Goal: Information Seeking & Learning: Check status

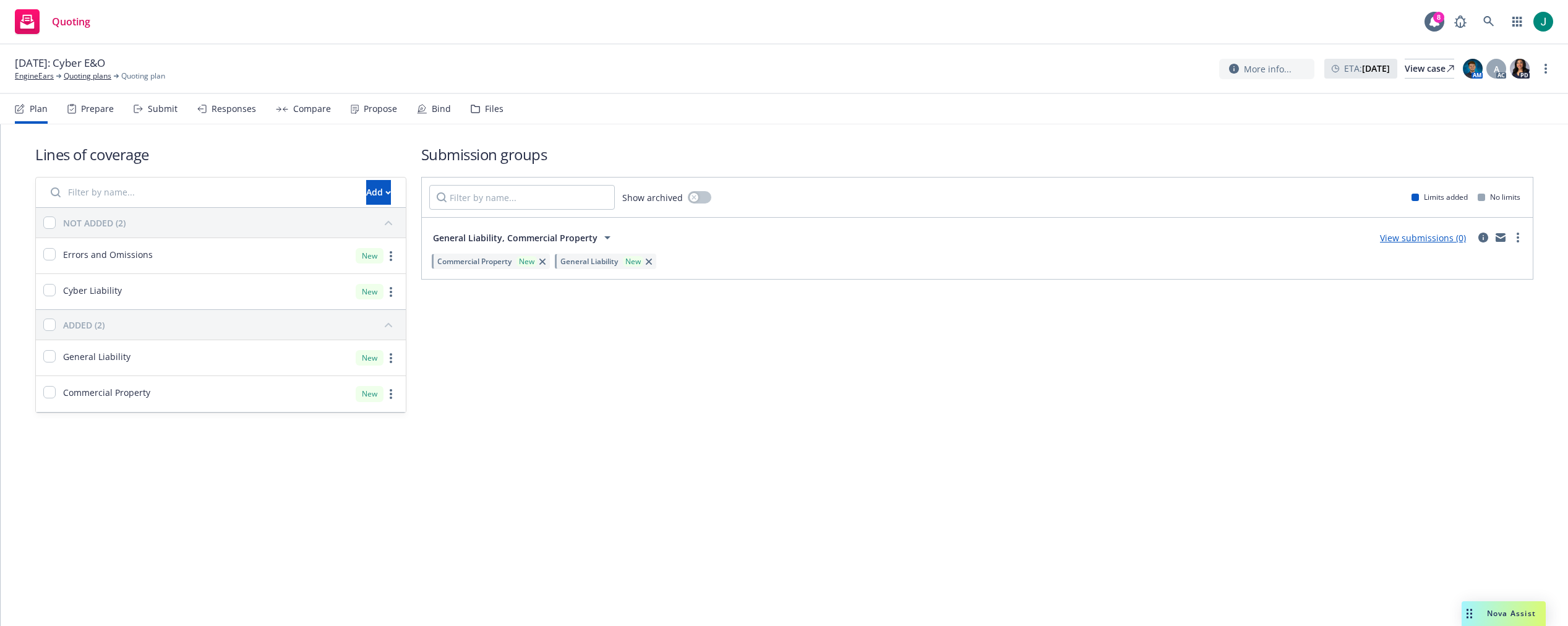
click at [496, 110] on div "Files" at bounding box center [494, 109] width 19 height 10
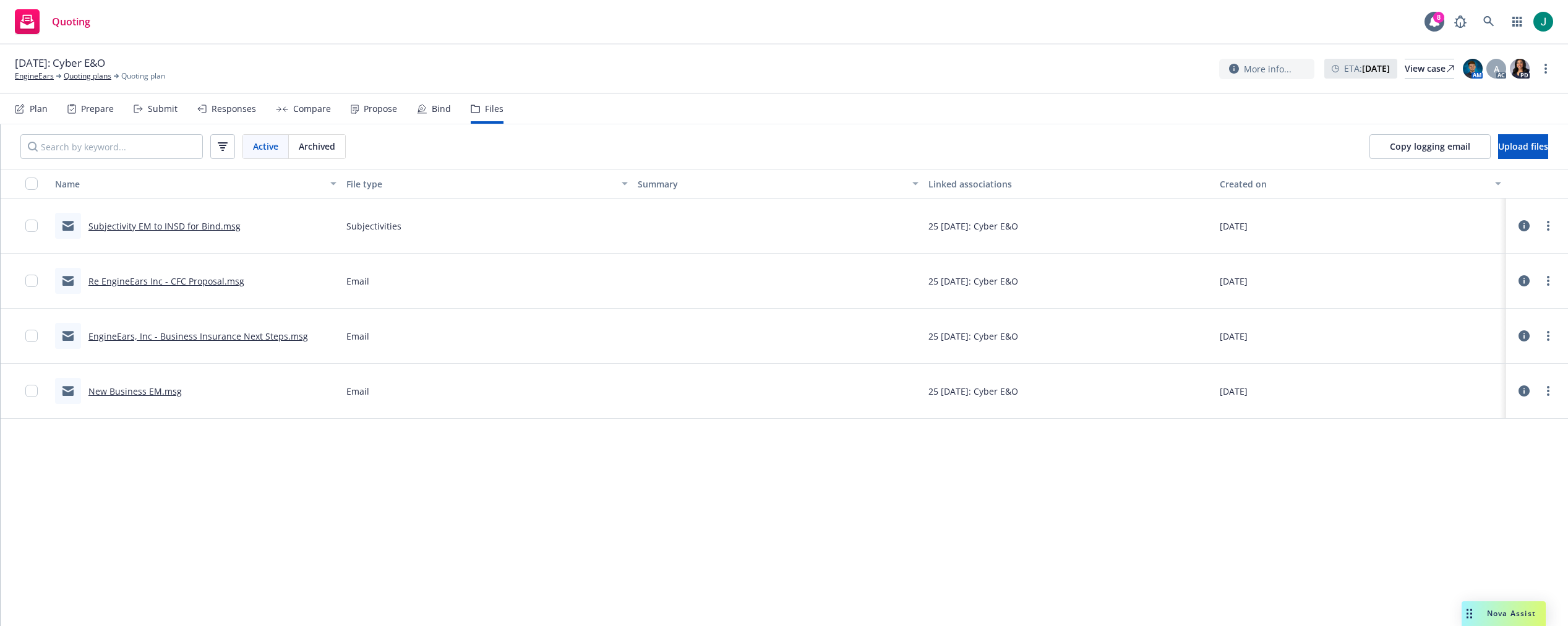
click at [151, 392] on link "New Business EM.msg" at bounding box center [135, 392] width 94 height 12
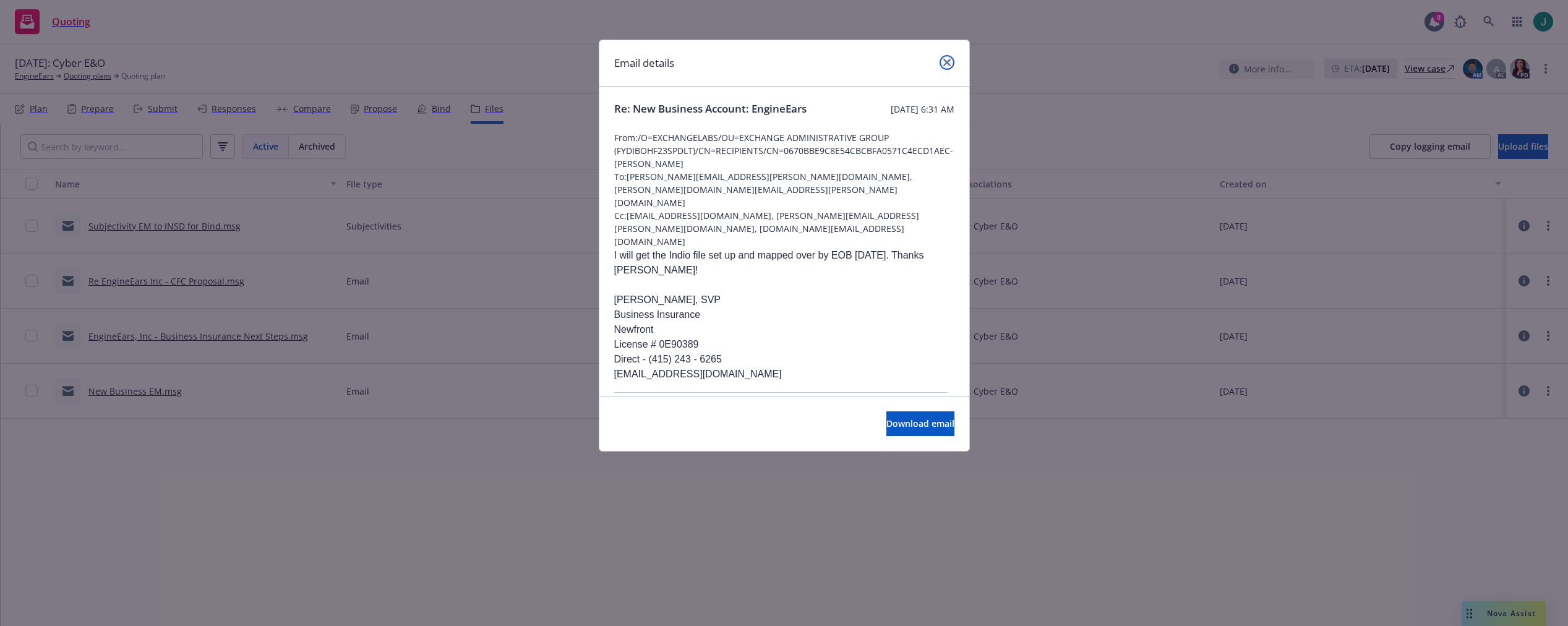
click at [950, 63] on icon "close" at bounding box center [947, 62] width 8 height 8
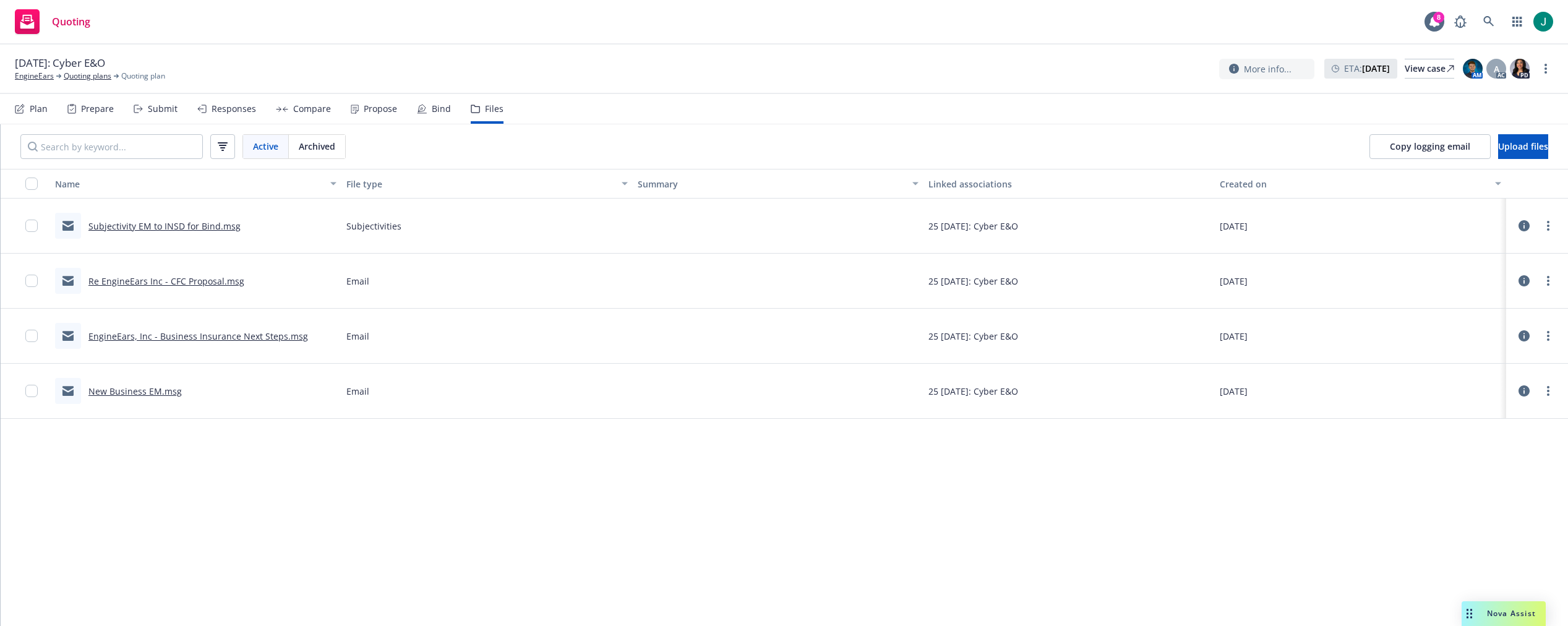
click at [196, 335] on link "EngineEars, Inc - Business Insurance Next Steps.msg" at bounding box center [198, 337] width 220 height 12
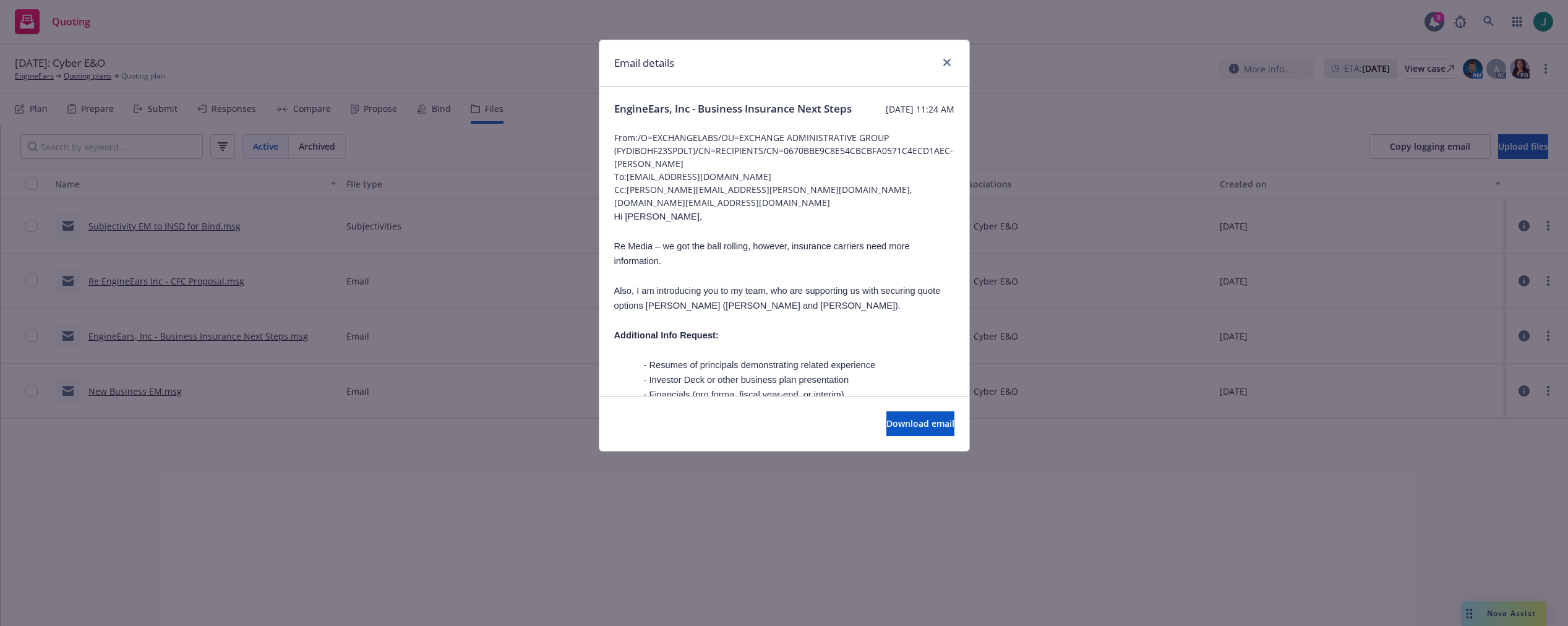
click at [209, 276] on div "Email details EngineEars, Inc - Business Insurance Next Steps Thursday, Septemb…" at bounding box center [784, 313] width 1568 height 626
click at [946, 61] on icon "close" at bounding box center [947, 62] width 8 height 8
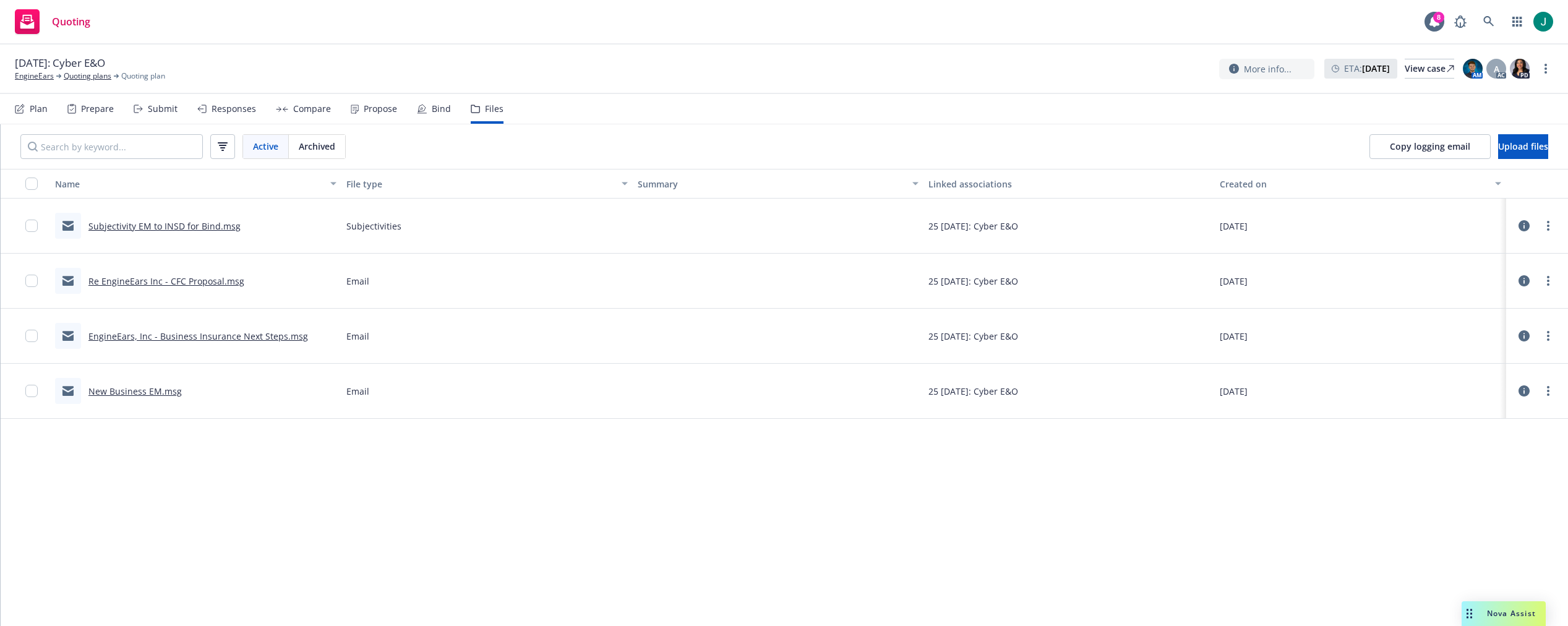
click at [172, 280] on link "Re EngineEars Inc - CFC Proposal.msg" at bounding box center [166, 282] width 156 height 12
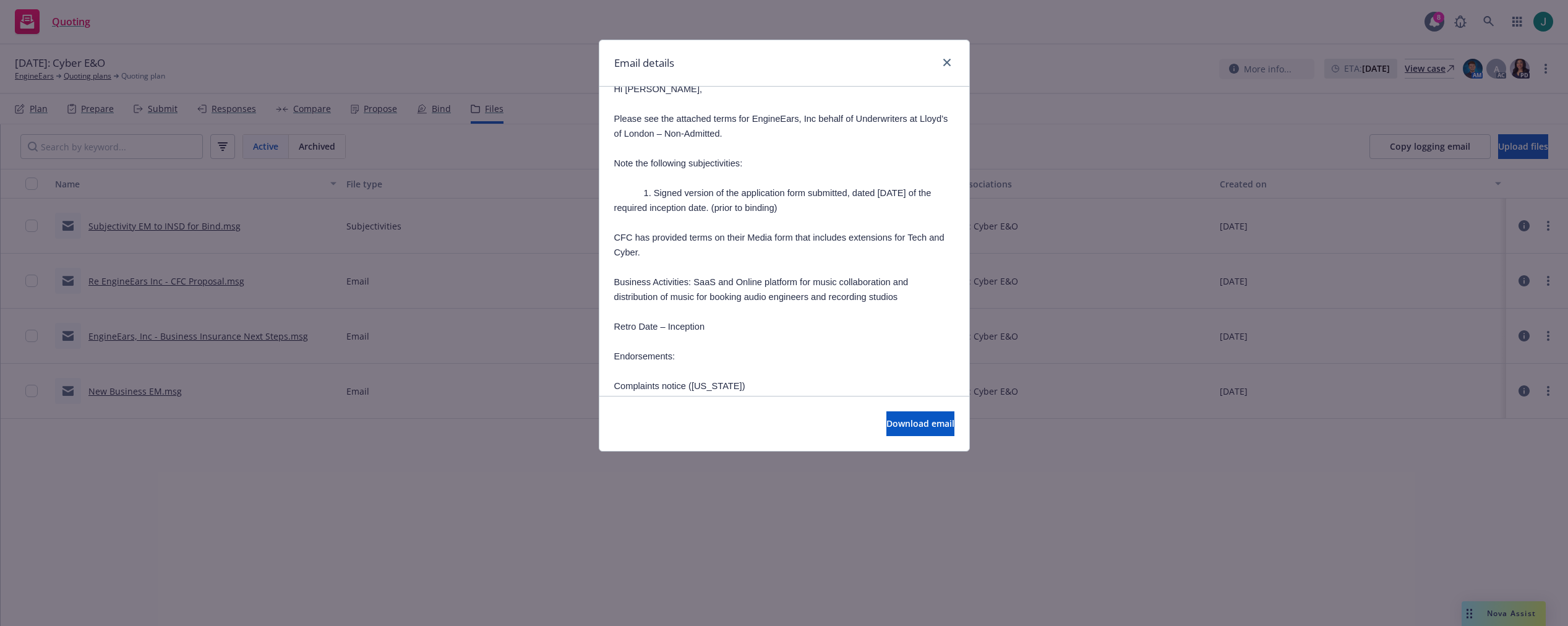
scroll to position [928, 0]
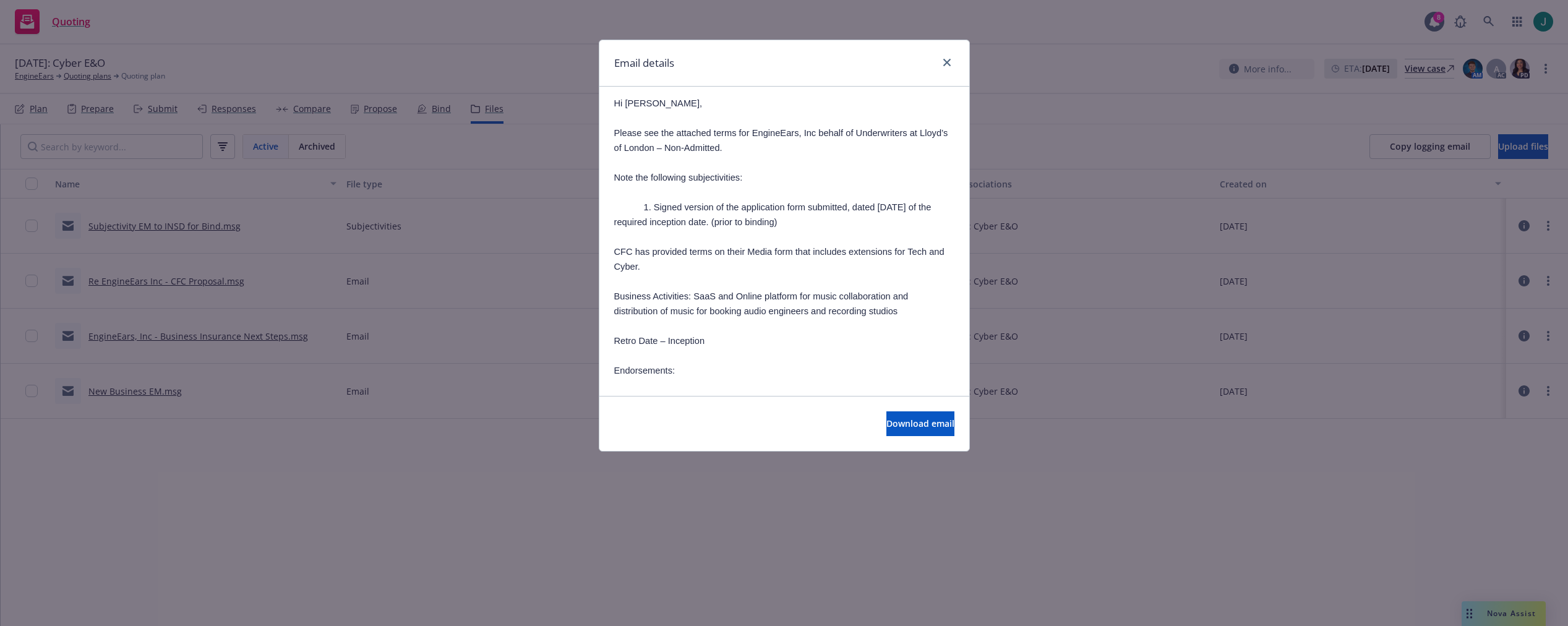
click at [200, 227] on div "Email details Re: EngineEars, Inc - CFC Proposal Friday, September 19, 2025 at …" at bounding box center [784, 313] width 1568 height 626
click at [948, 63] on icon "close" at bounding box center [947, 62] width 8 height 8
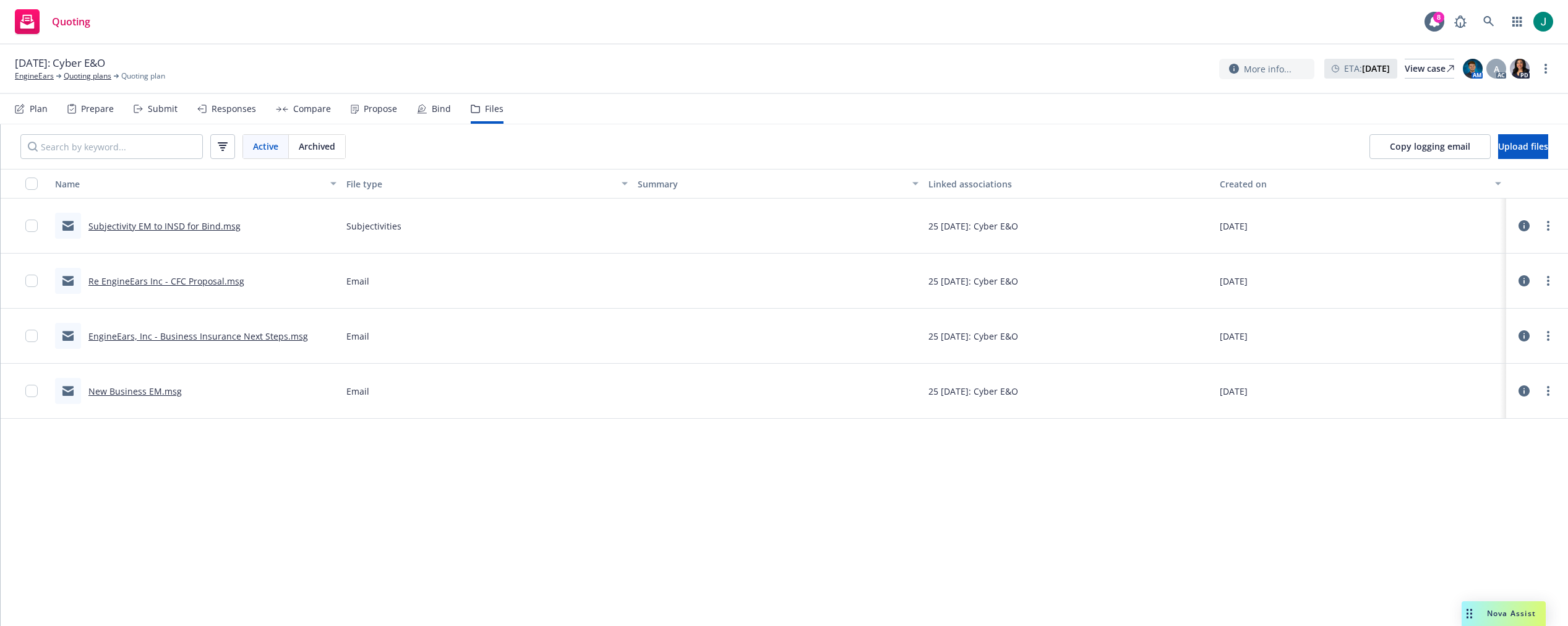
click at [198, 226] on link "Subjectivity EM to INSD for Bind.msg" at bounding box center [164, 227] width 152 height 12
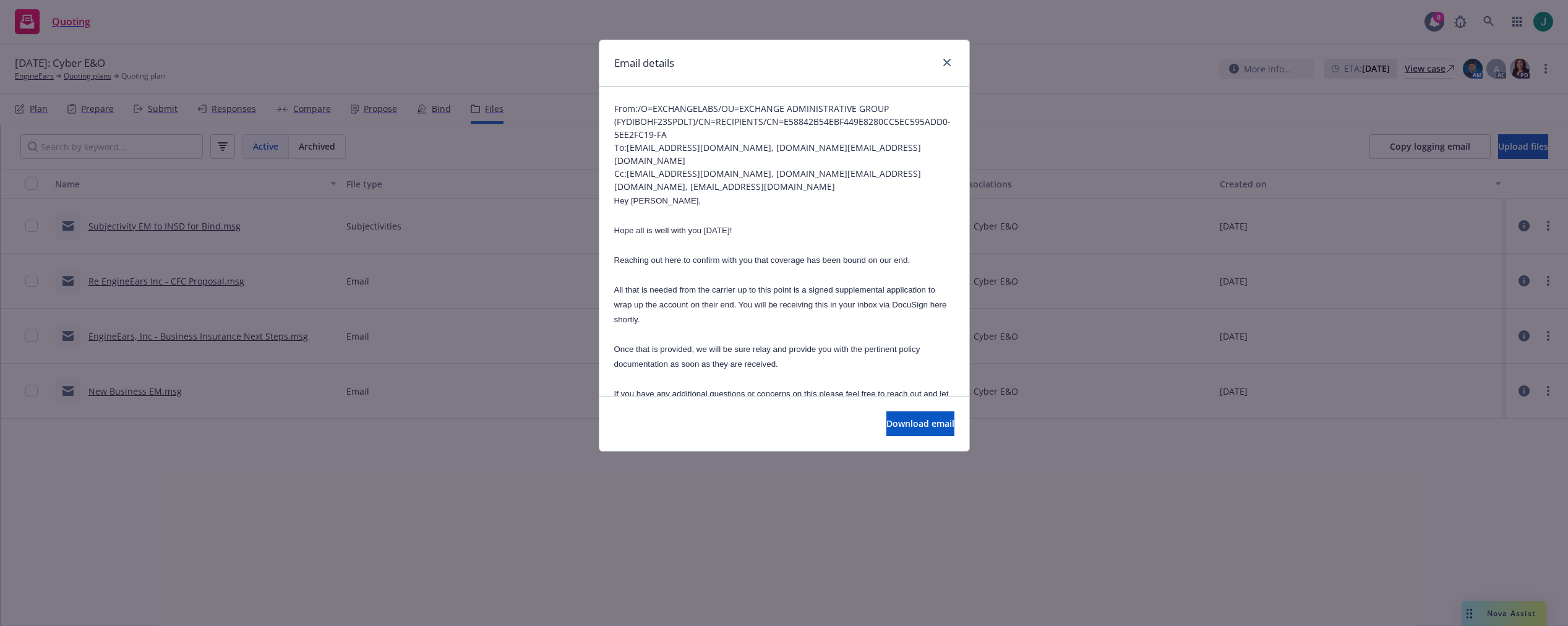
scroll to position [0, 0]
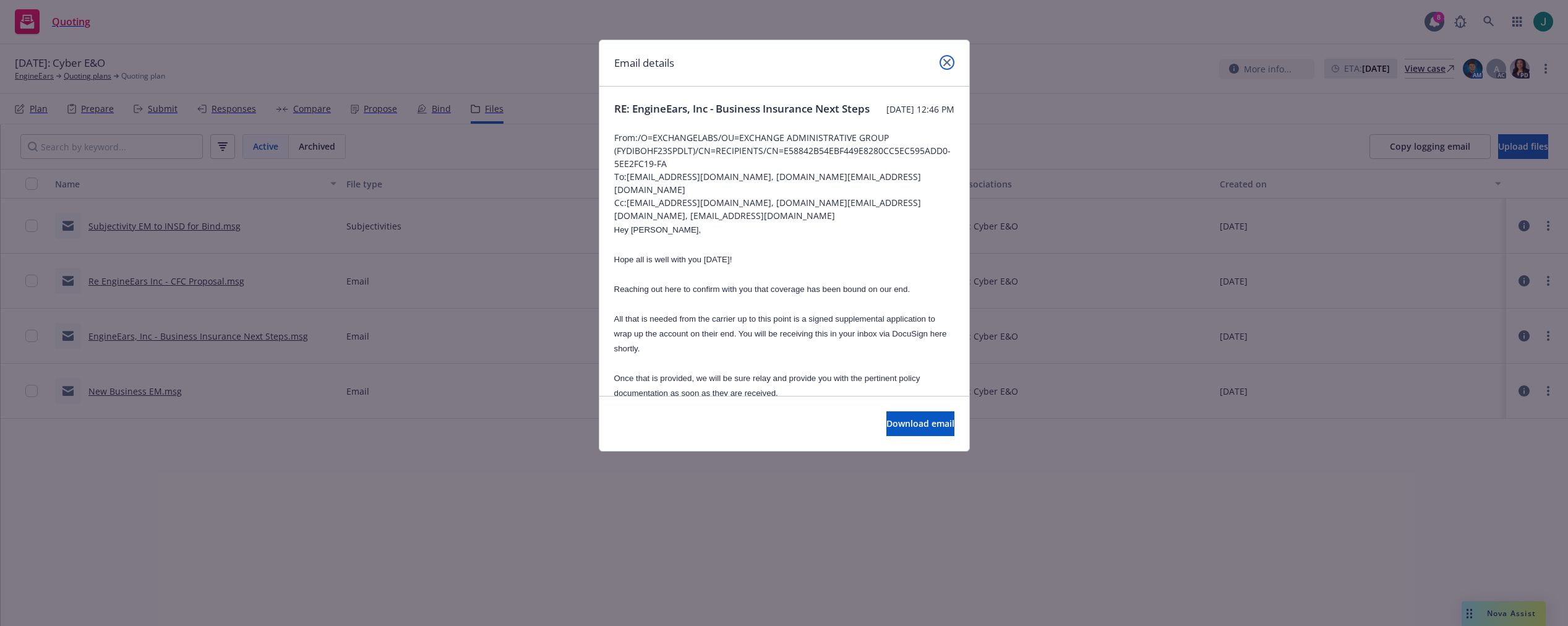
drag, startPoint x: 944, startPoint y: 62, endPoint x: 919, endPoint y: 62, distance: 25.0
click at [944, 63] on icon "close" at bounding box center [947, 62] width 8 height 8
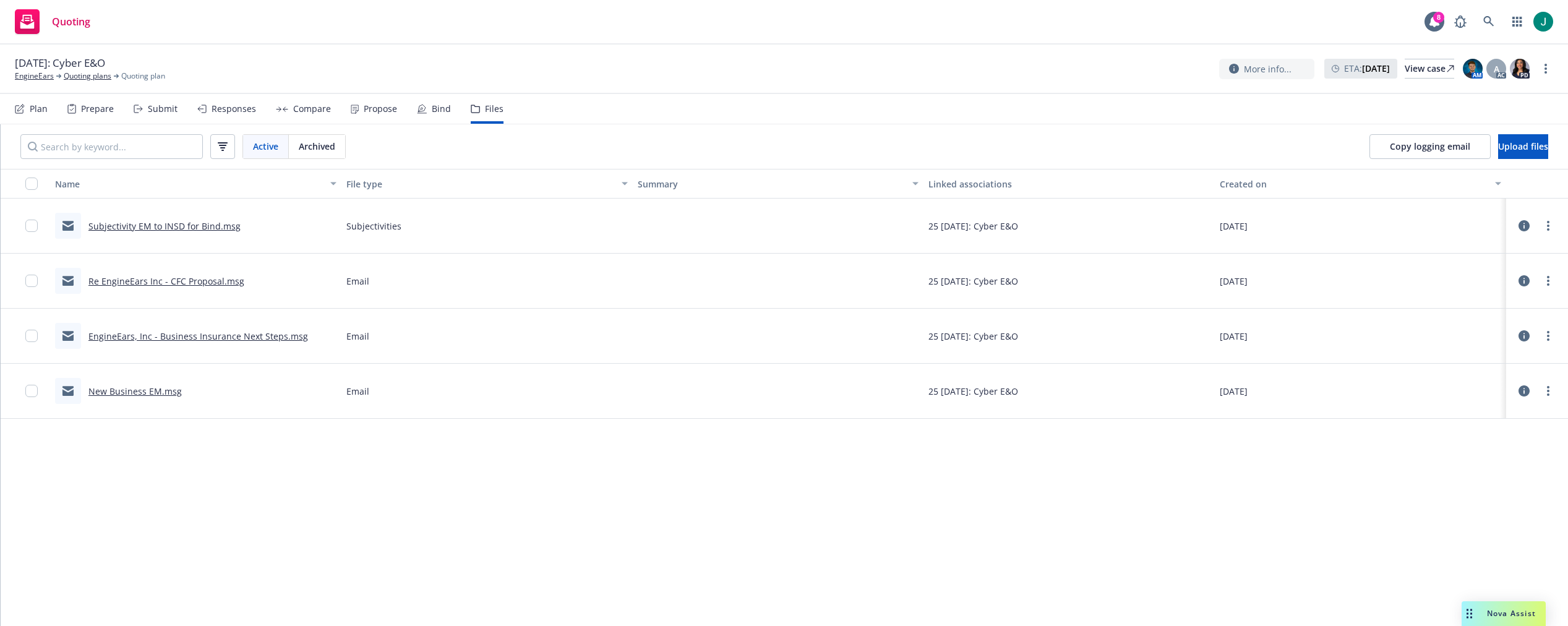
click at [1525, 280] on icon at bounding box center [1523, 281] width 11 height 11
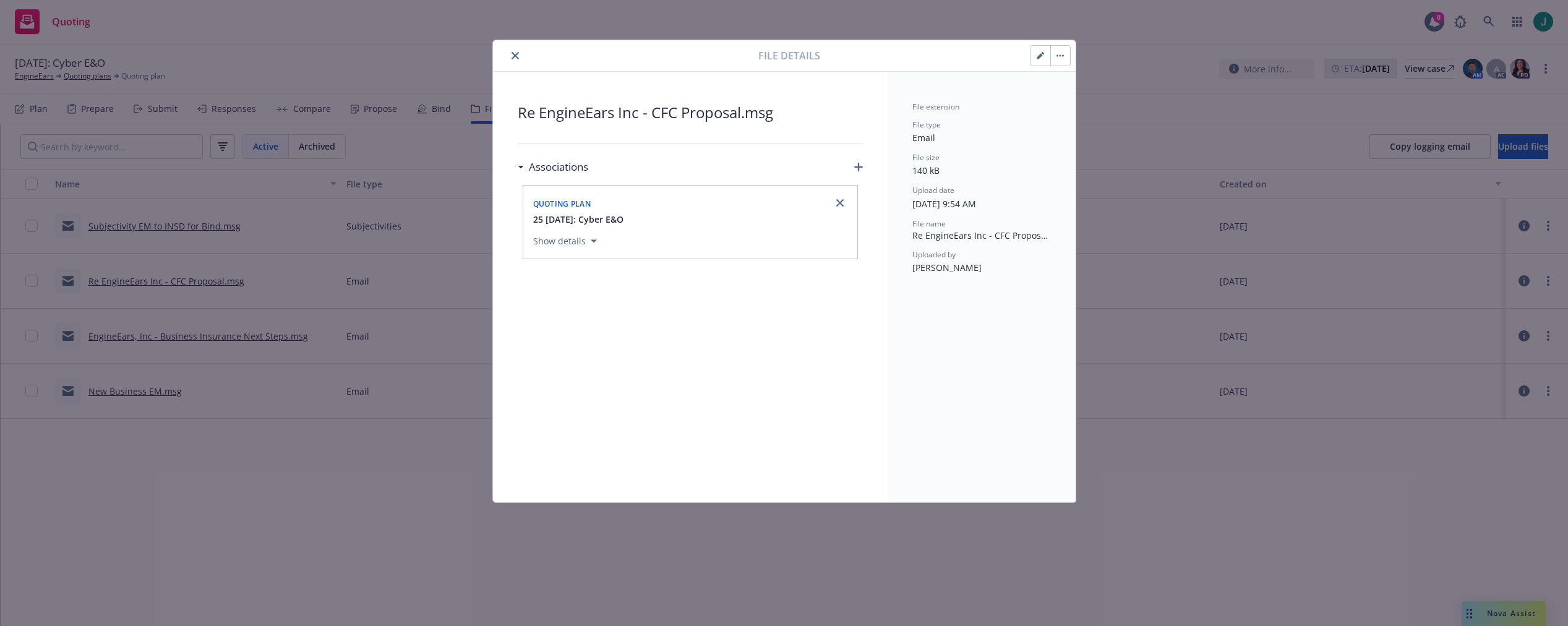
click at [514, 53] on icon "close" at bounding box center [515, 56] width 8 height 8
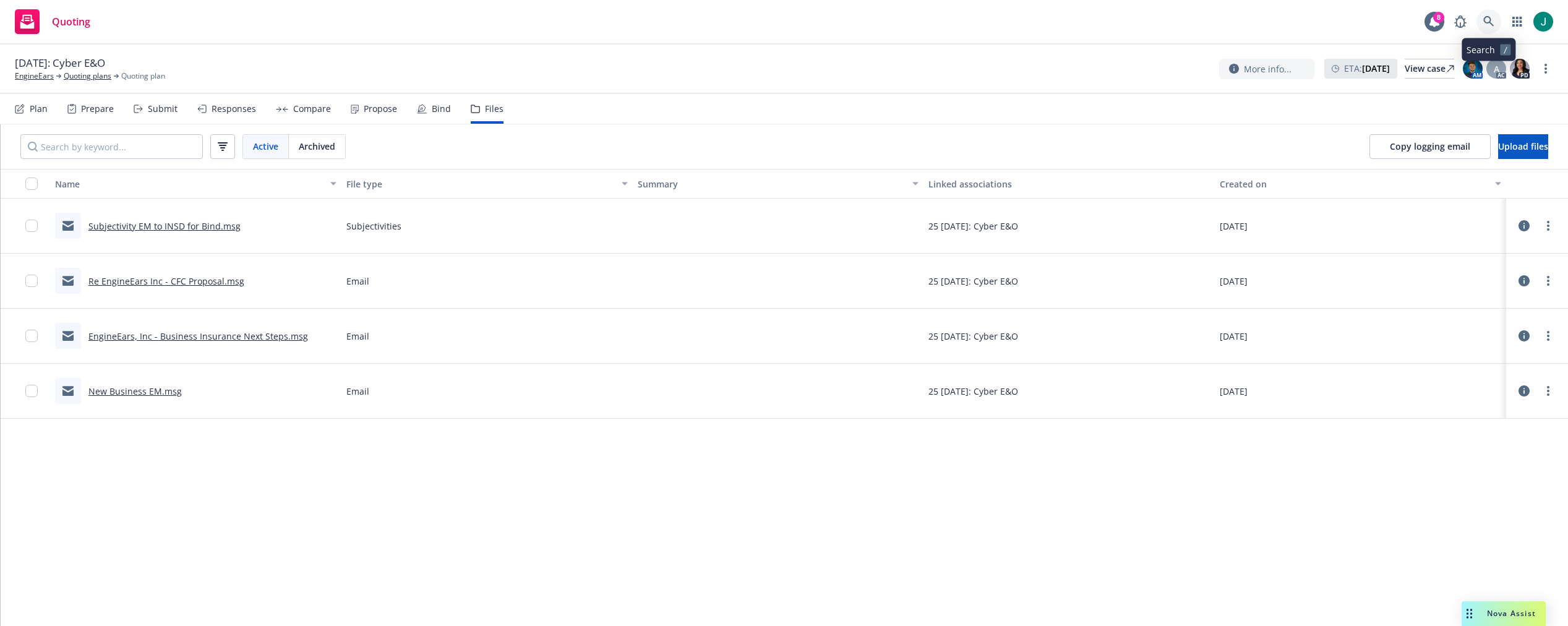
click at [1487, 19] on icon at bounding box center [1488, 21] width 11 height 11
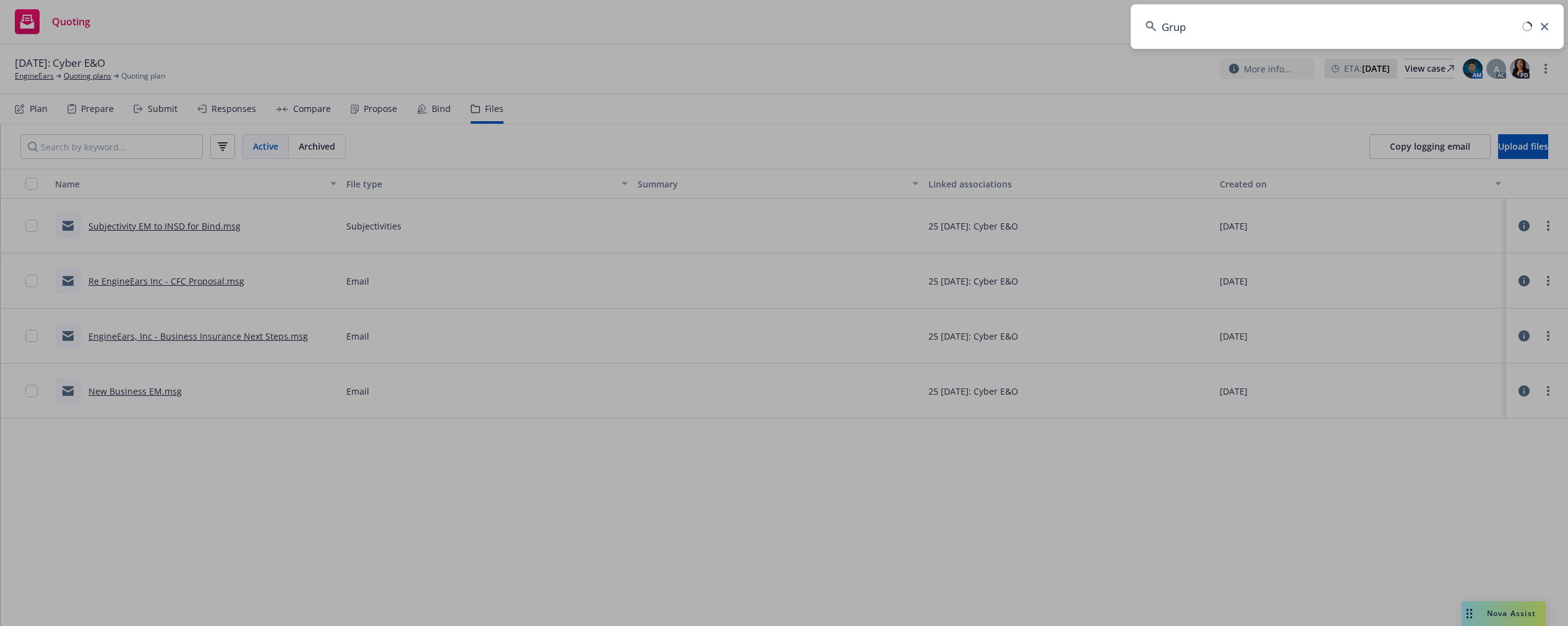
type input "Grupa"
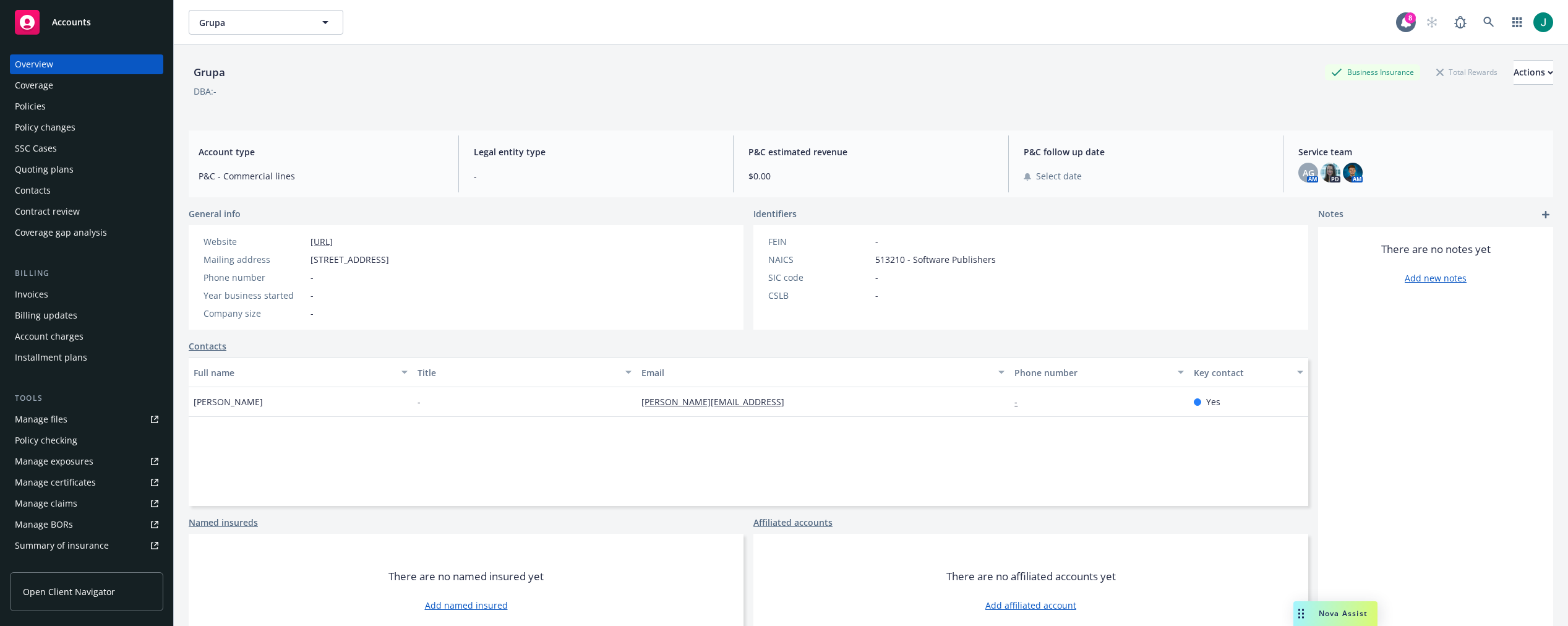
drag, startPoint x: 15, startPoint y: 106, endPoint x: 24, endPoint y: 103, distance: 9.5
click at [15, 106] on div "Policies" at bounding box center [30, 106] width 31 height 20
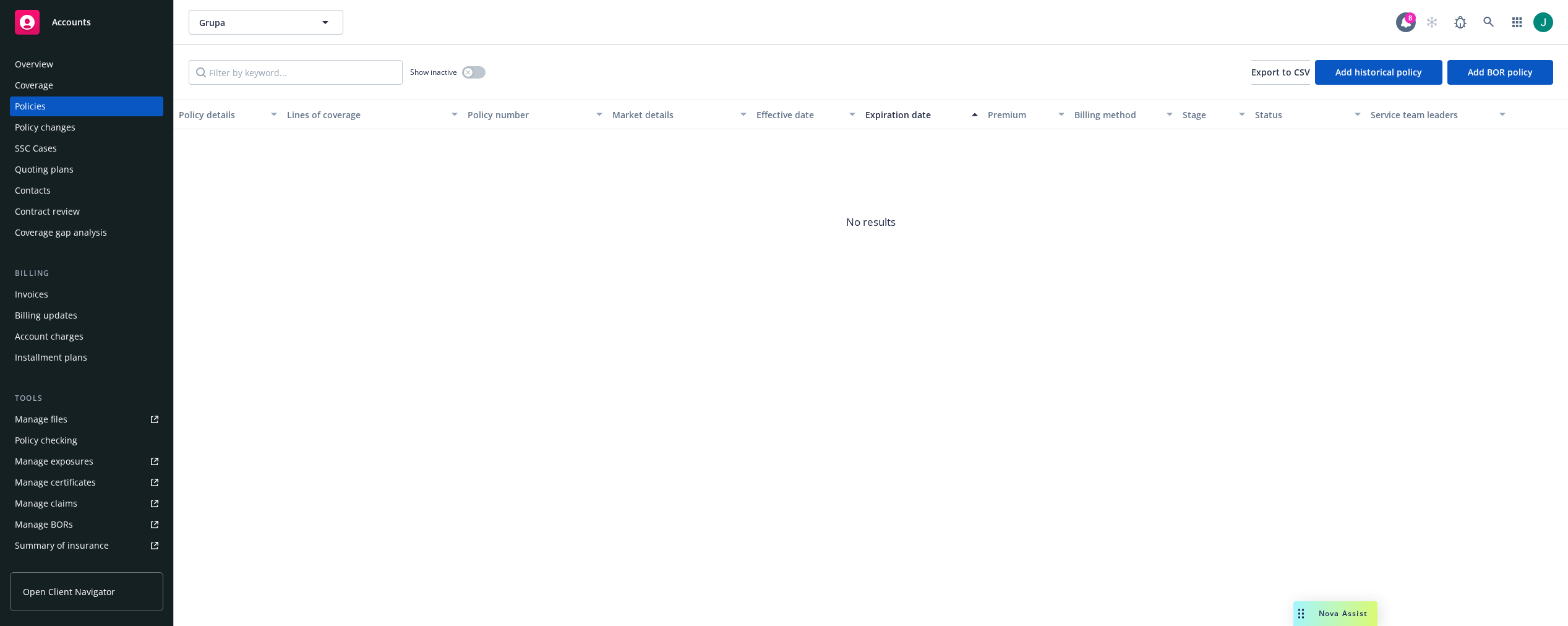
click at [56, 125] on div "Policy changes" at bounding box center [45, 127] width 61 height 20
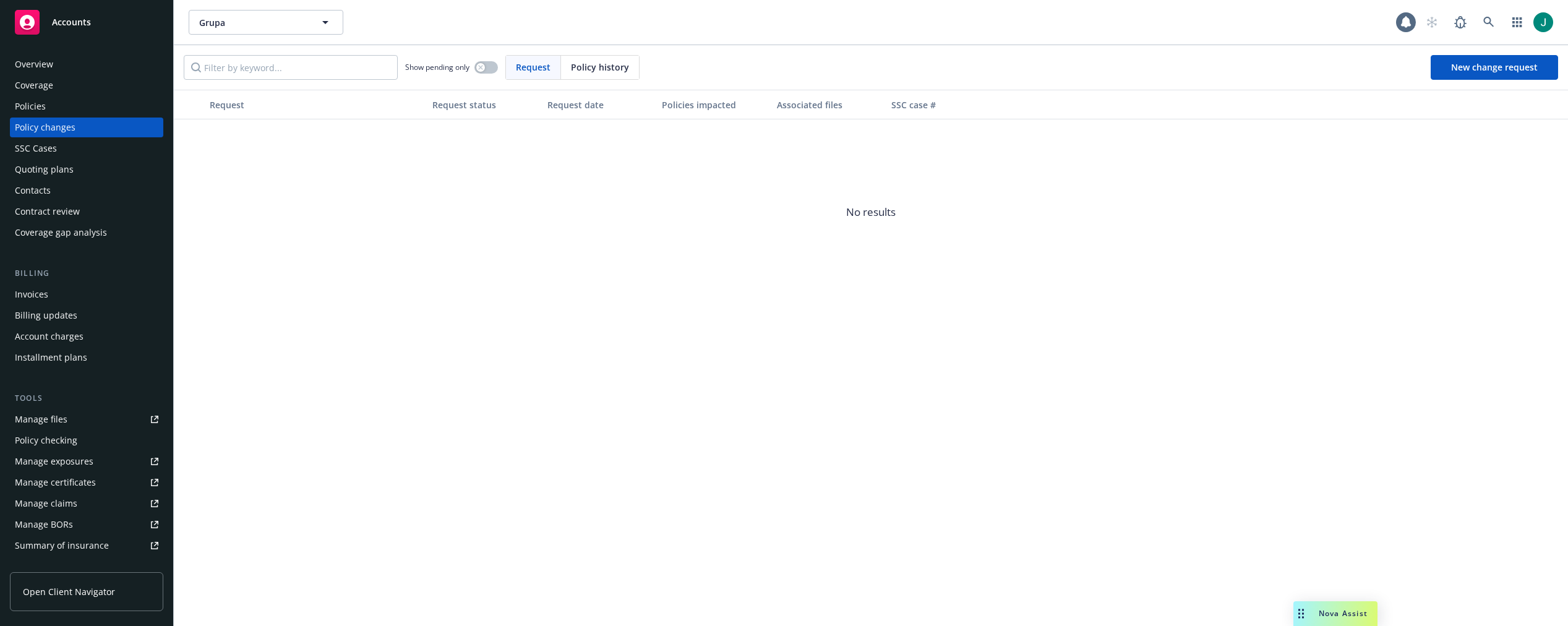
click at [61, 168] on div "Quoting plans" at bounding box center [44, 169] width 58 height 20
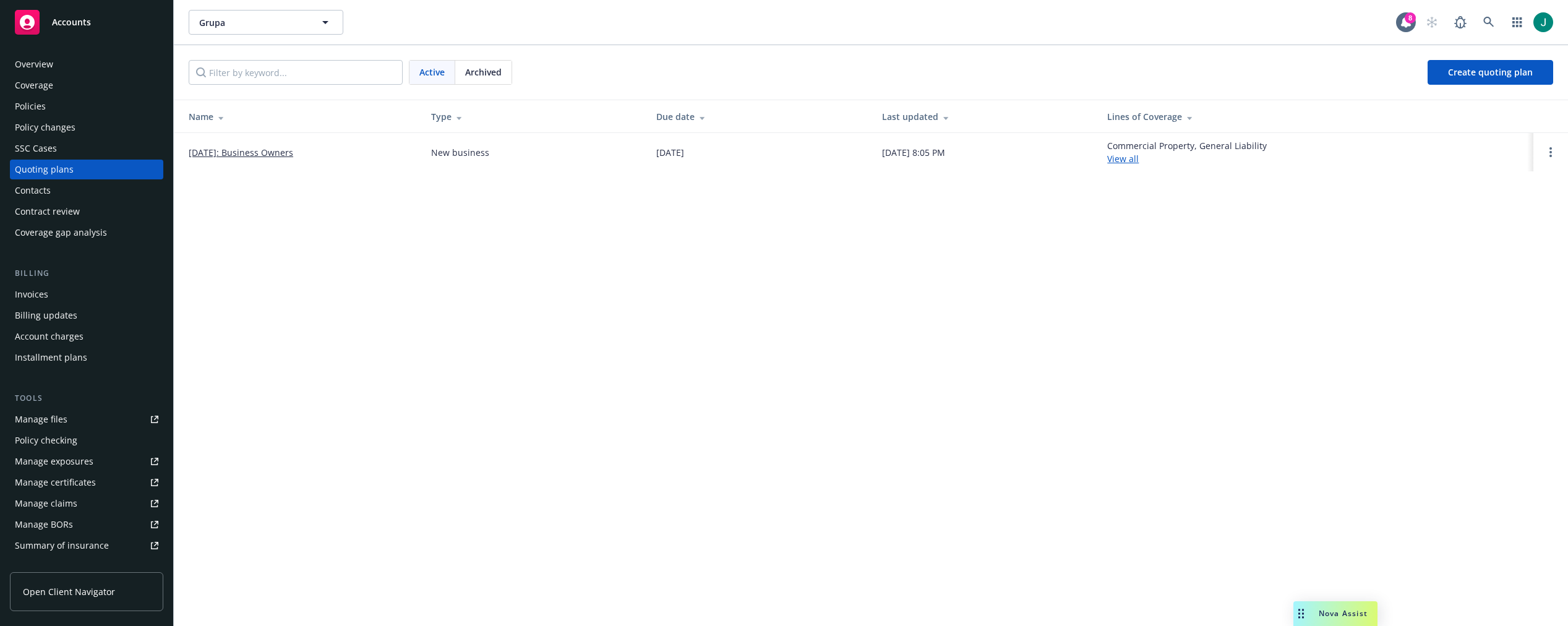
click at [287, 151] on link "09/01/2025: Business Owners" at bounding box center [241, 152] width 105 height 13
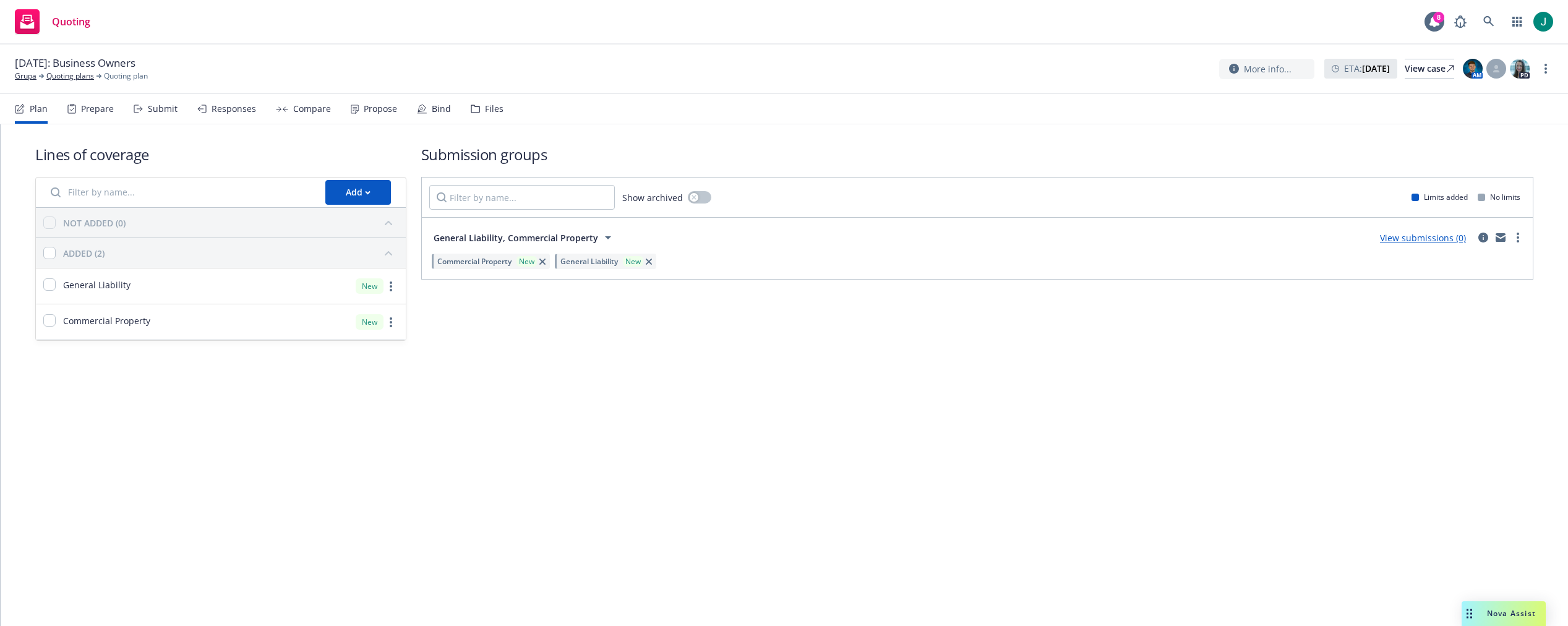
click at [485, 105] on div "Files" at bounding box center [494, 109] width 19 height 10
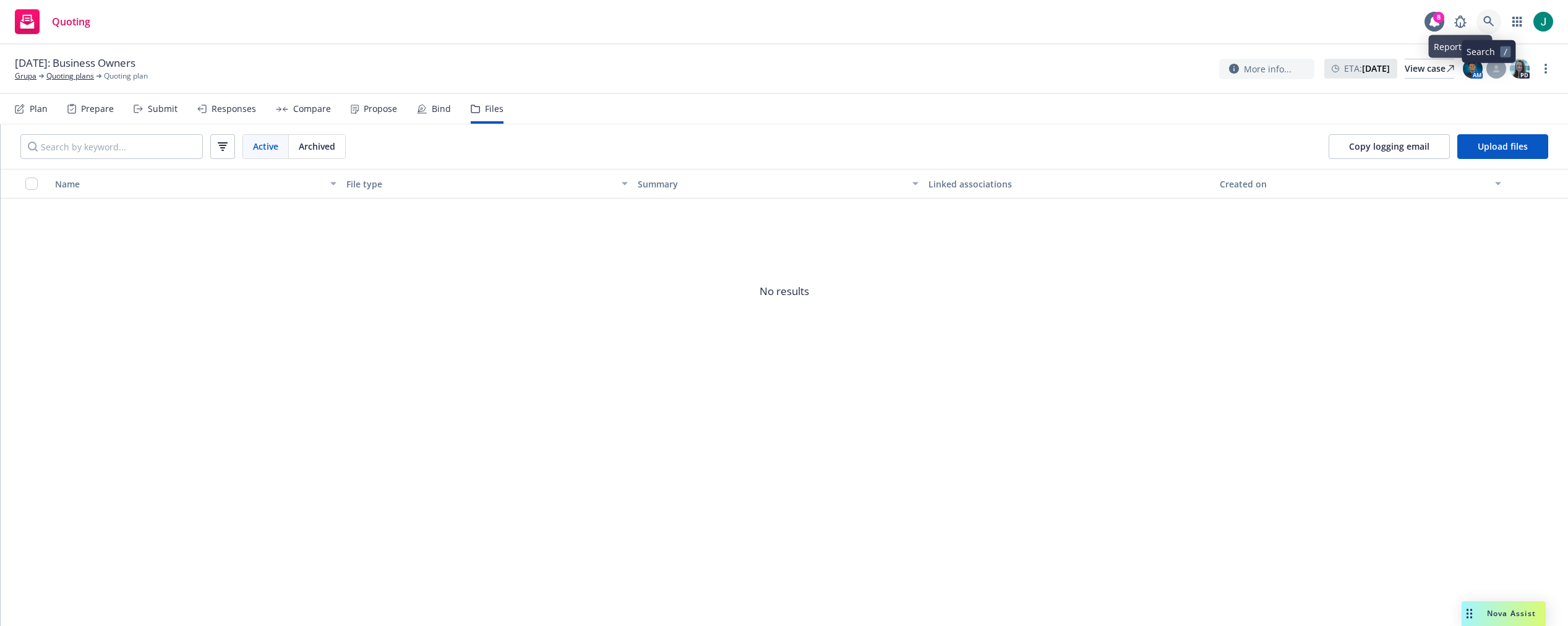
click at [1484, 23] on icon at bounding box center [1488, 21] width 11 height 11
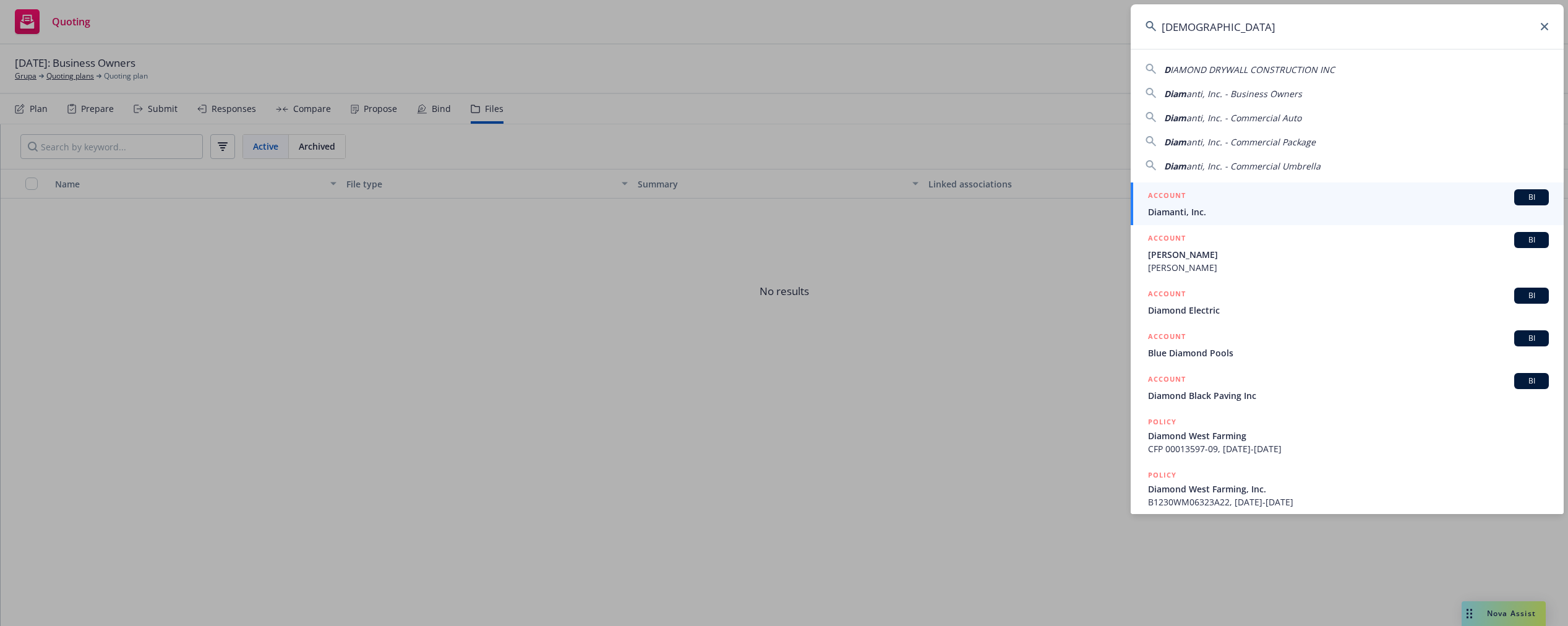
type input "Diamond"
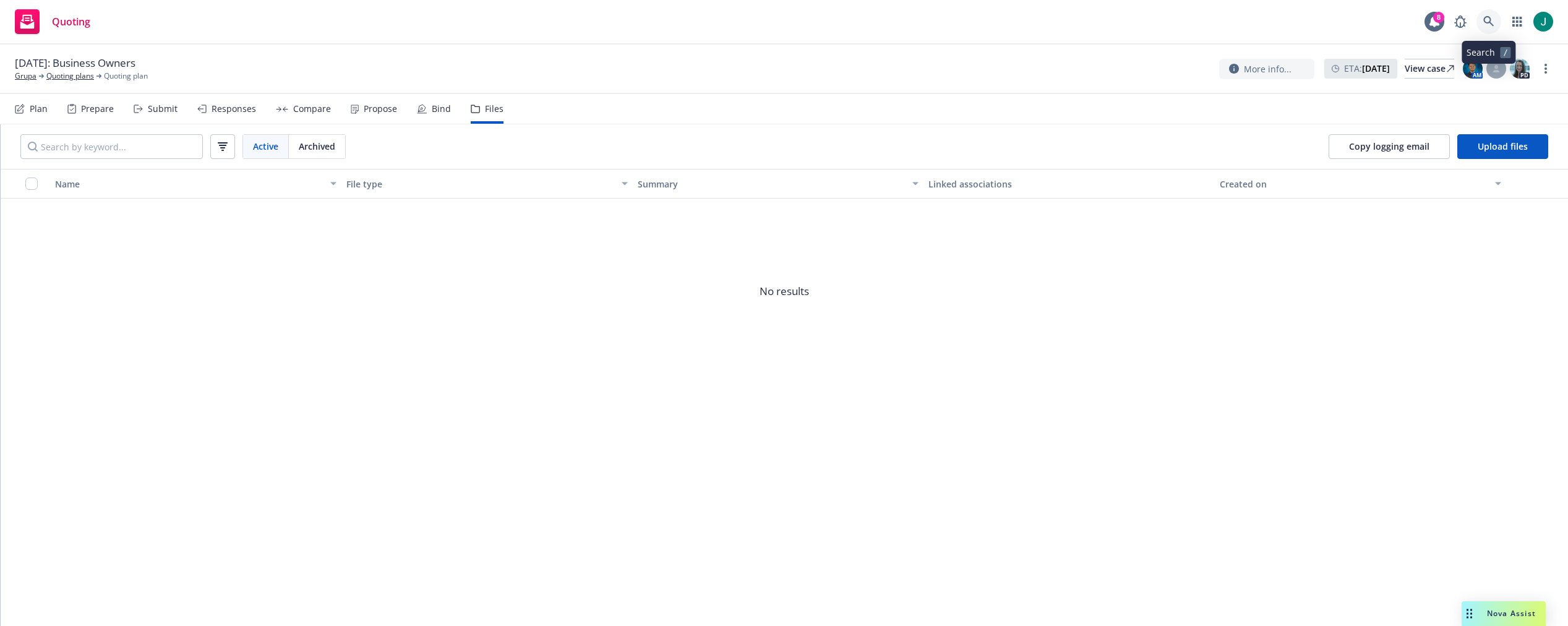
click at [1486, 22] on icon at bounding box center [1488, 21] width 10 height 10
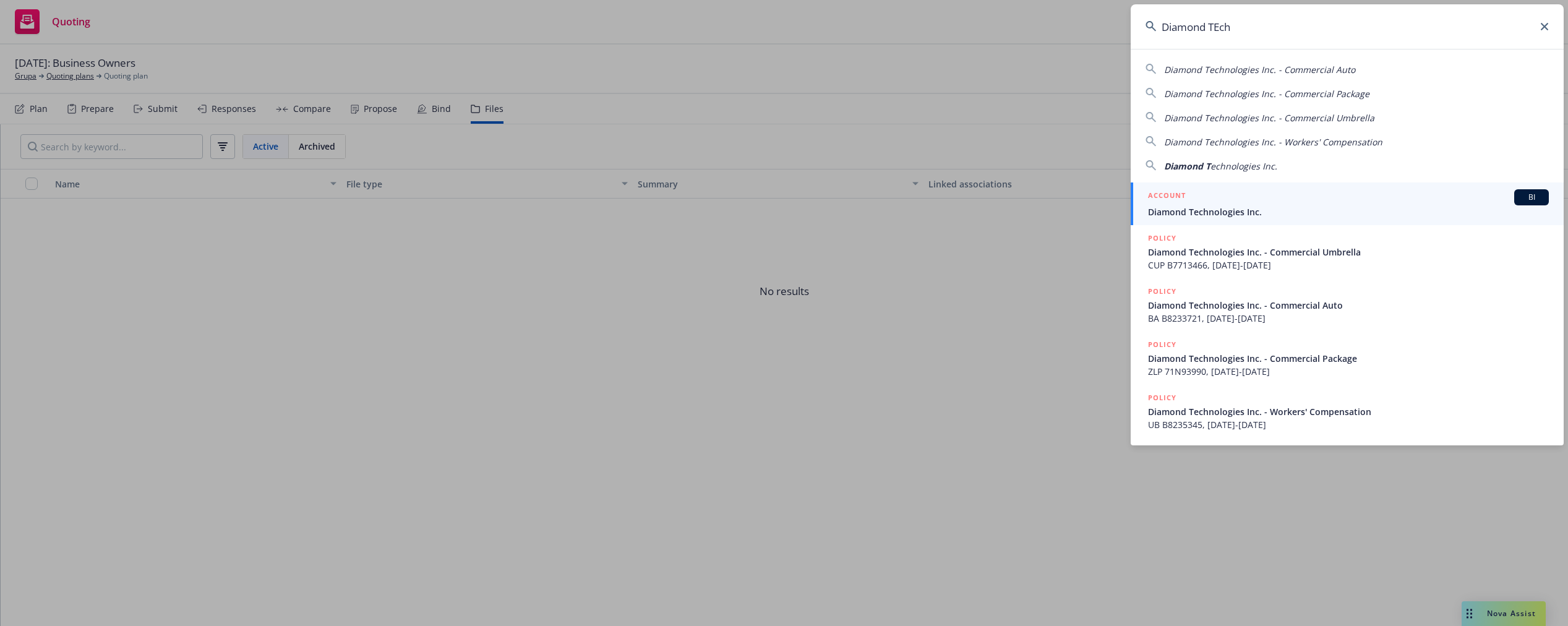
type input "Diamond TEch"
click at [1216, 204] on div "ACCOUNT BI" at bounding box center [1347, 197] width 401 height 16
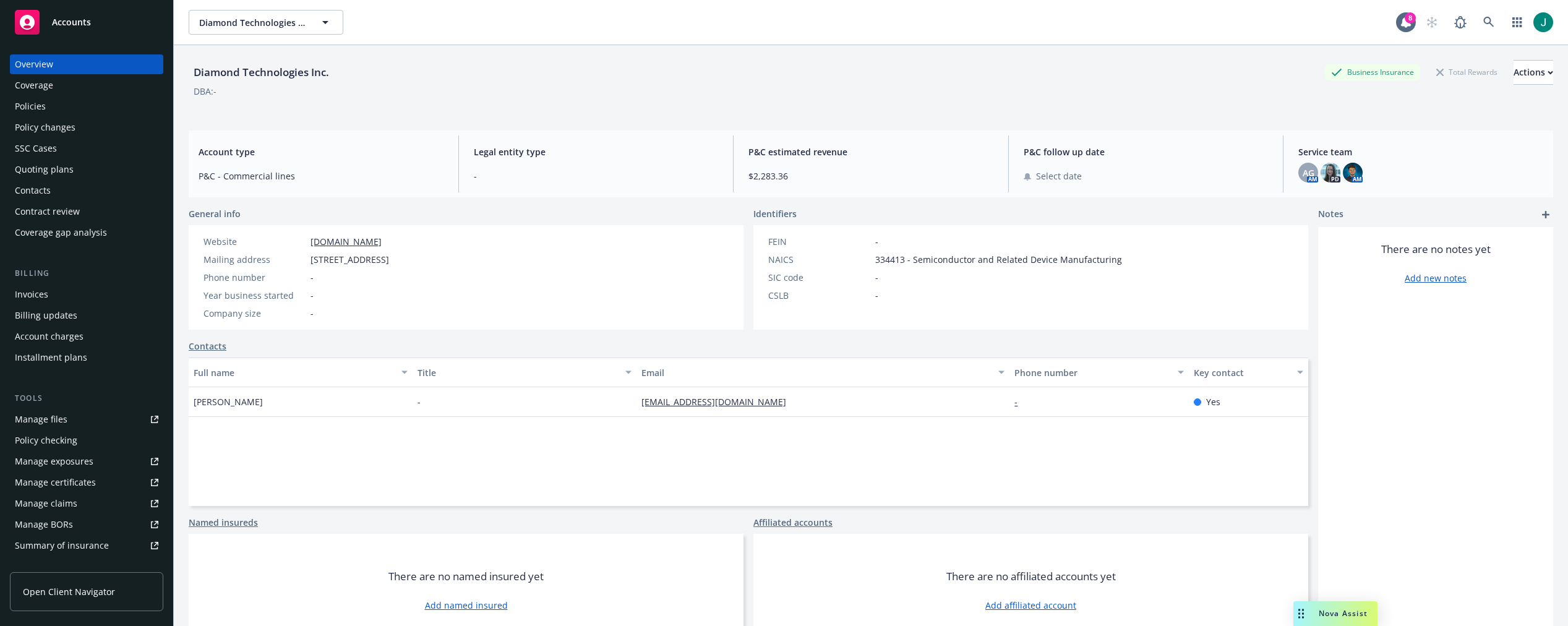
click at [39, 168] on div "Quoting plans" at bounding box center [44, 169] width 58 height 20
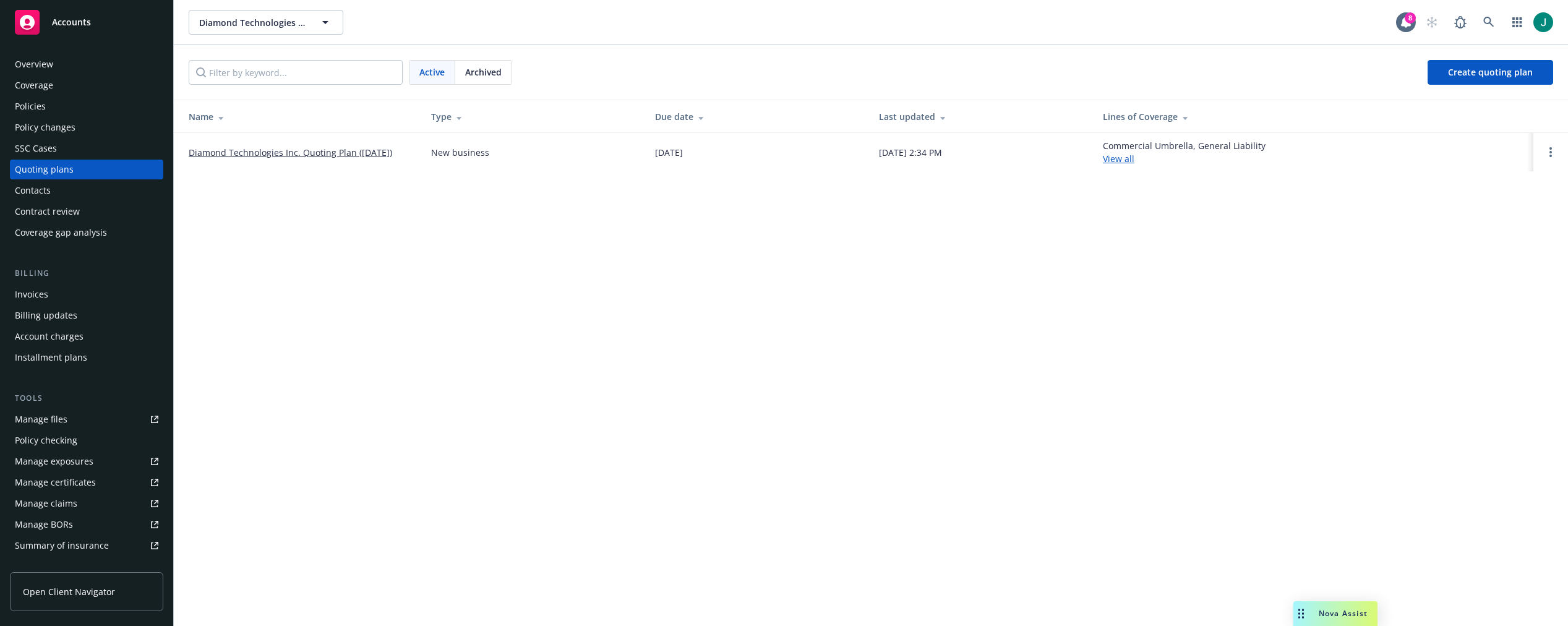
click at [30, 105] on div "Policies" at bounding box center [30, 106] width 31 height 20
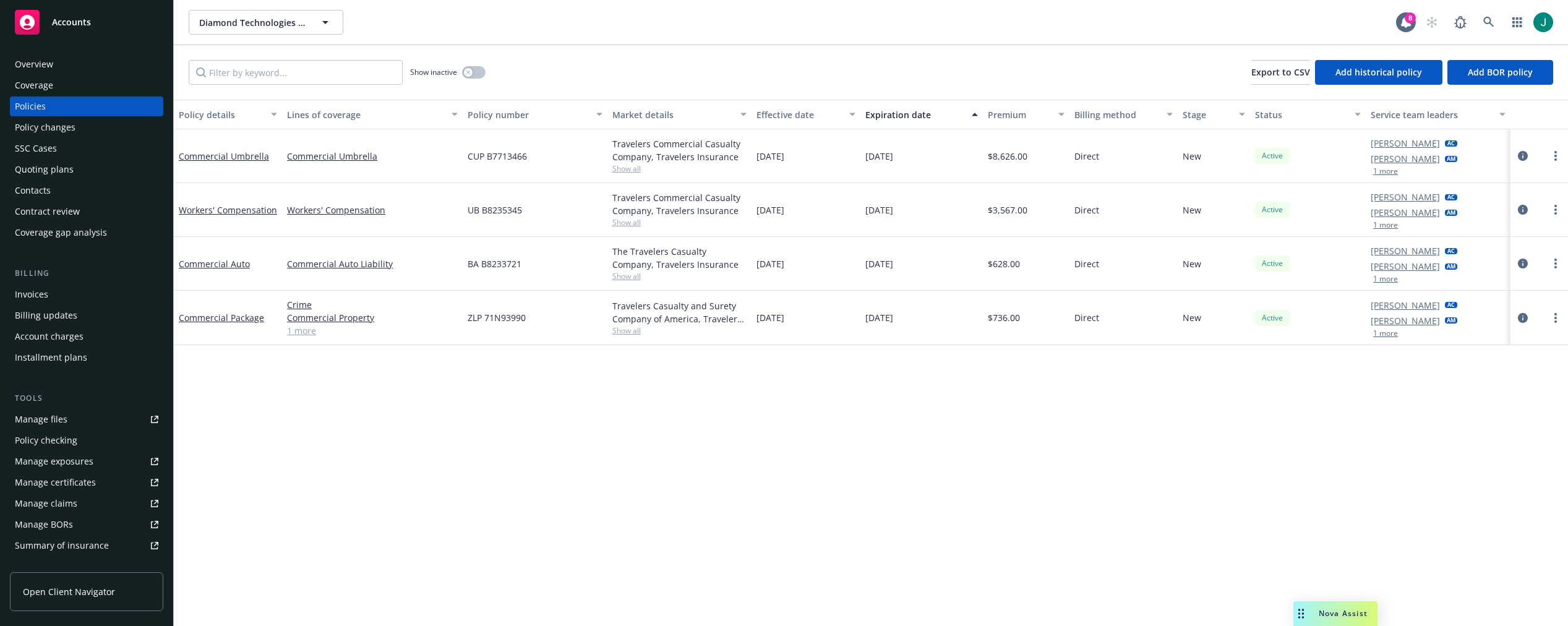
click at [37, 169] on div "Quoting plans" at bounding box center [44, 169] width 58 height 20
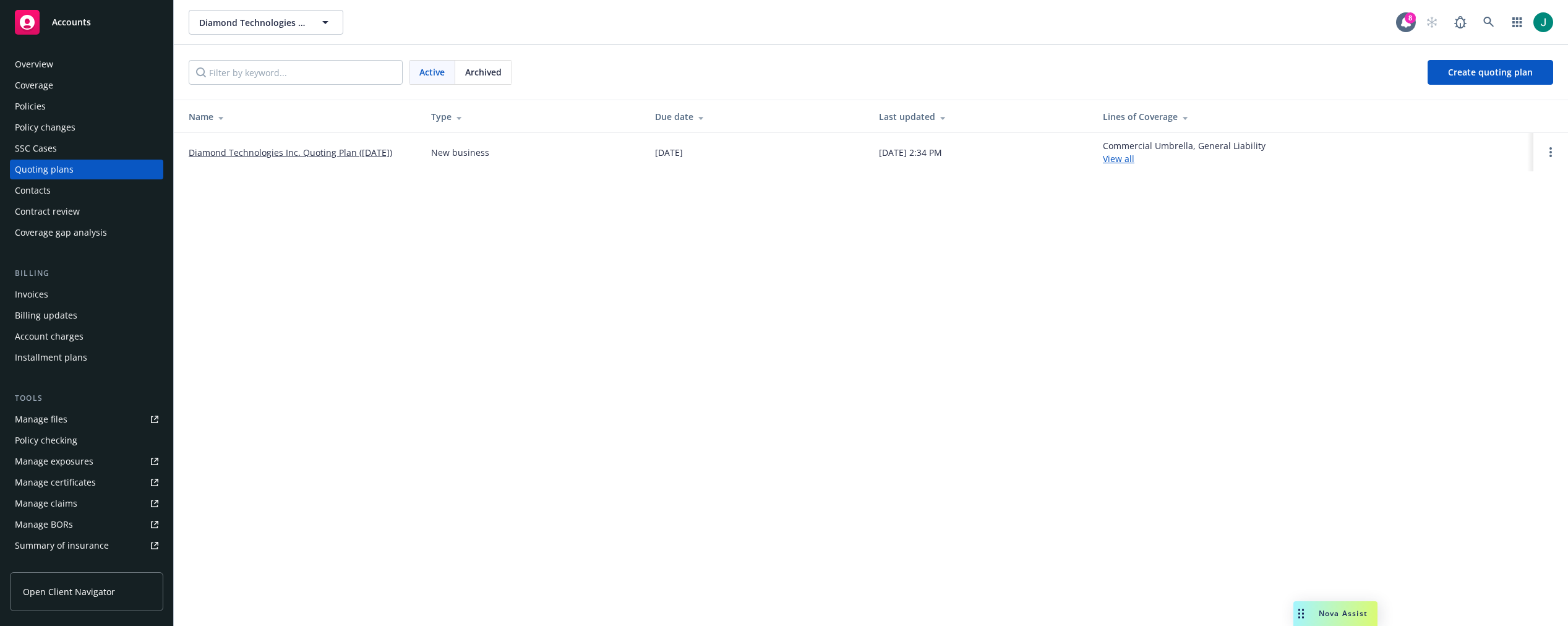
click at [311, 155] on link "Diamond Technologies Inc. Quoting Plan ([DATE])" at bounding box center [290, 152] width 203 height 13
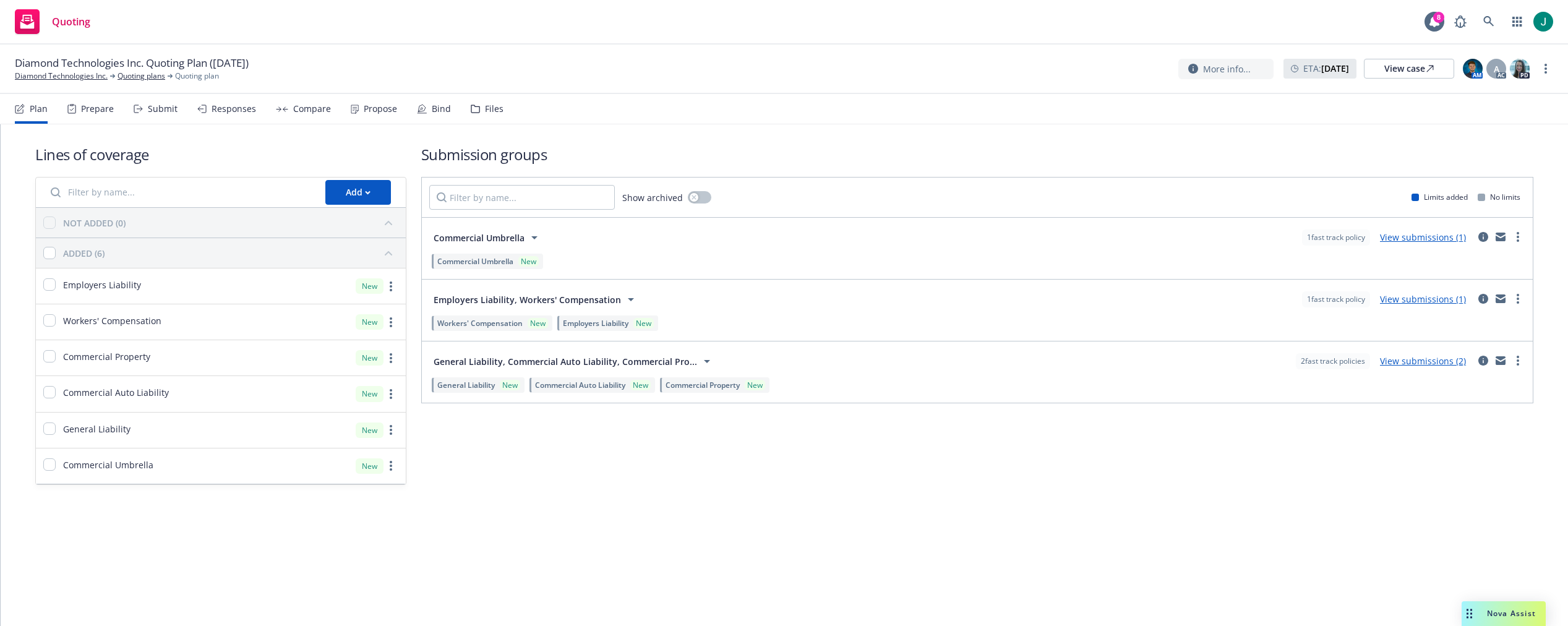
click at [758, 592] on div "Lines of coverage Add NOT ADDED (0) ADDED (6) Employers Liability New Workers' …" at bounding box center [784, 375] width 1567 height 501
click at [142, 77] on link "Quoting plans" at bounding box center [141, 76] width 47 height 11
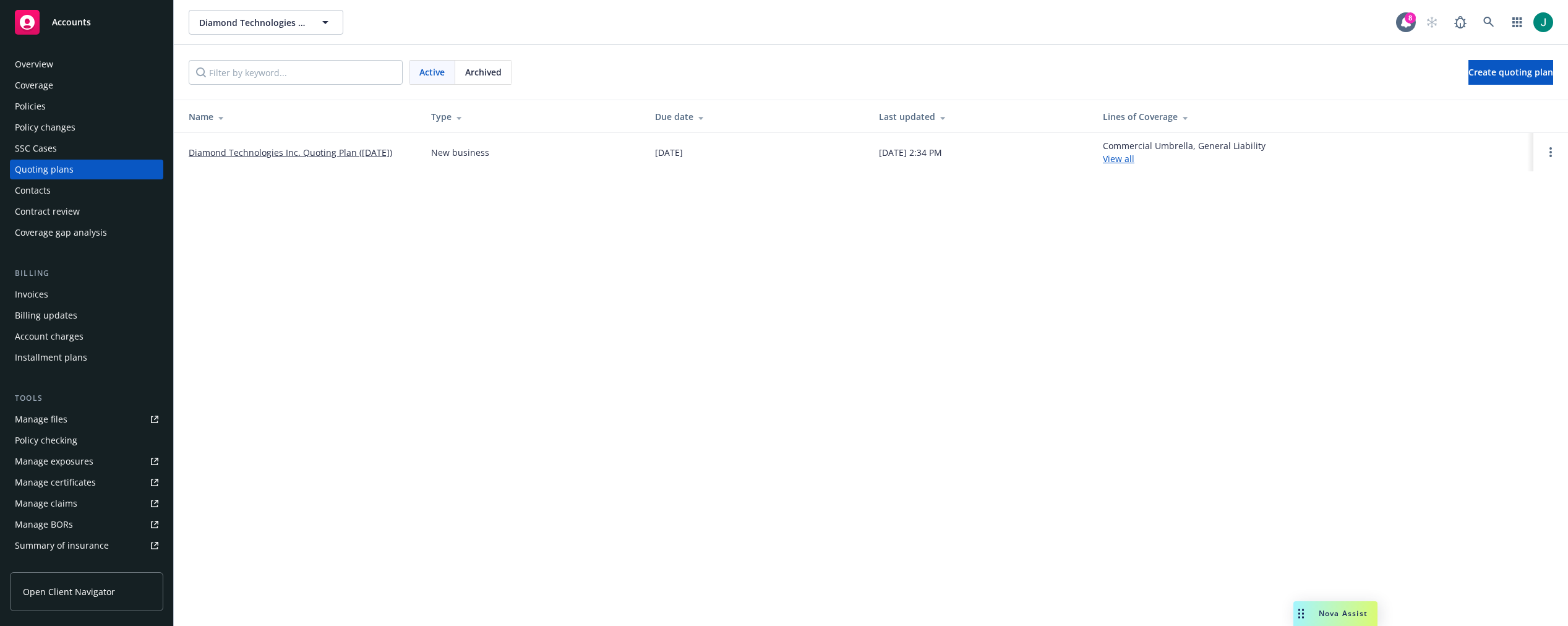
click at [53, 106] on div "Policies" at bounding box center [86, 106] width 143 height 20
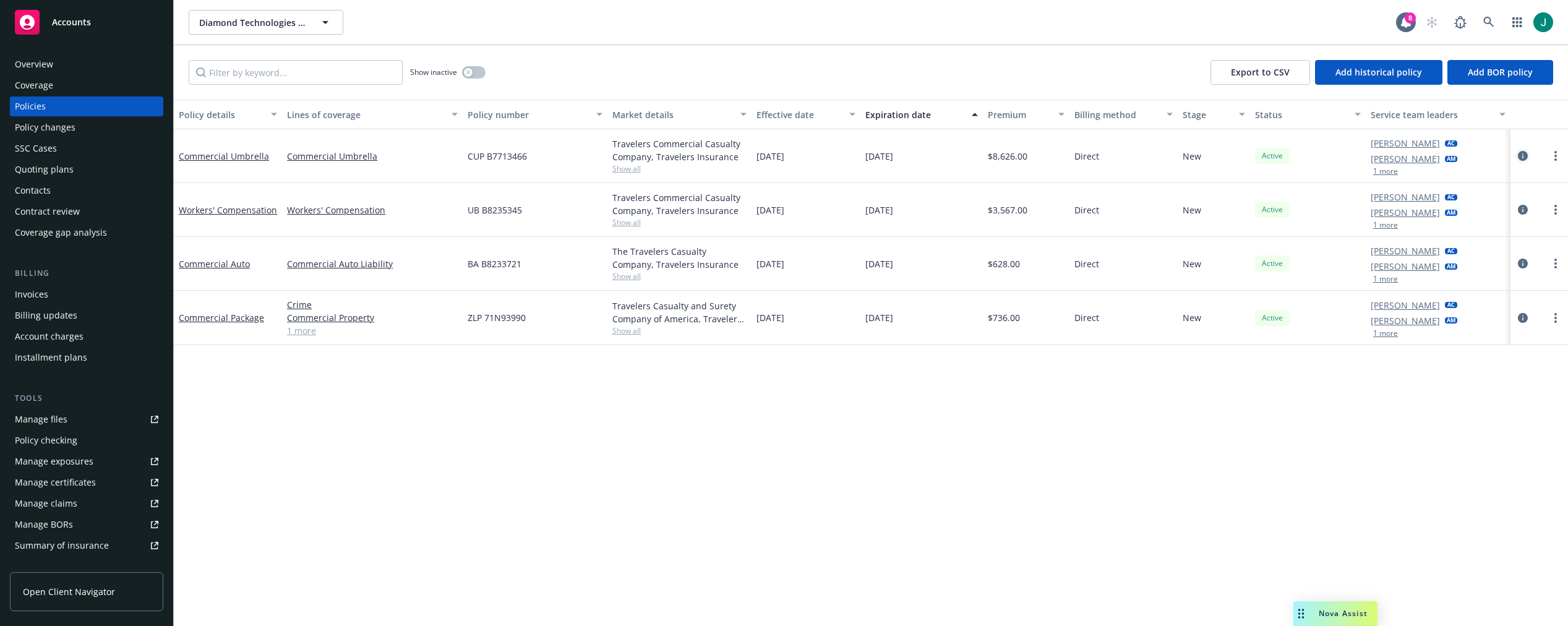
click at [1521, 158] on icon "circleInformation" at bounding box center [1523, 156] width 10 height 10
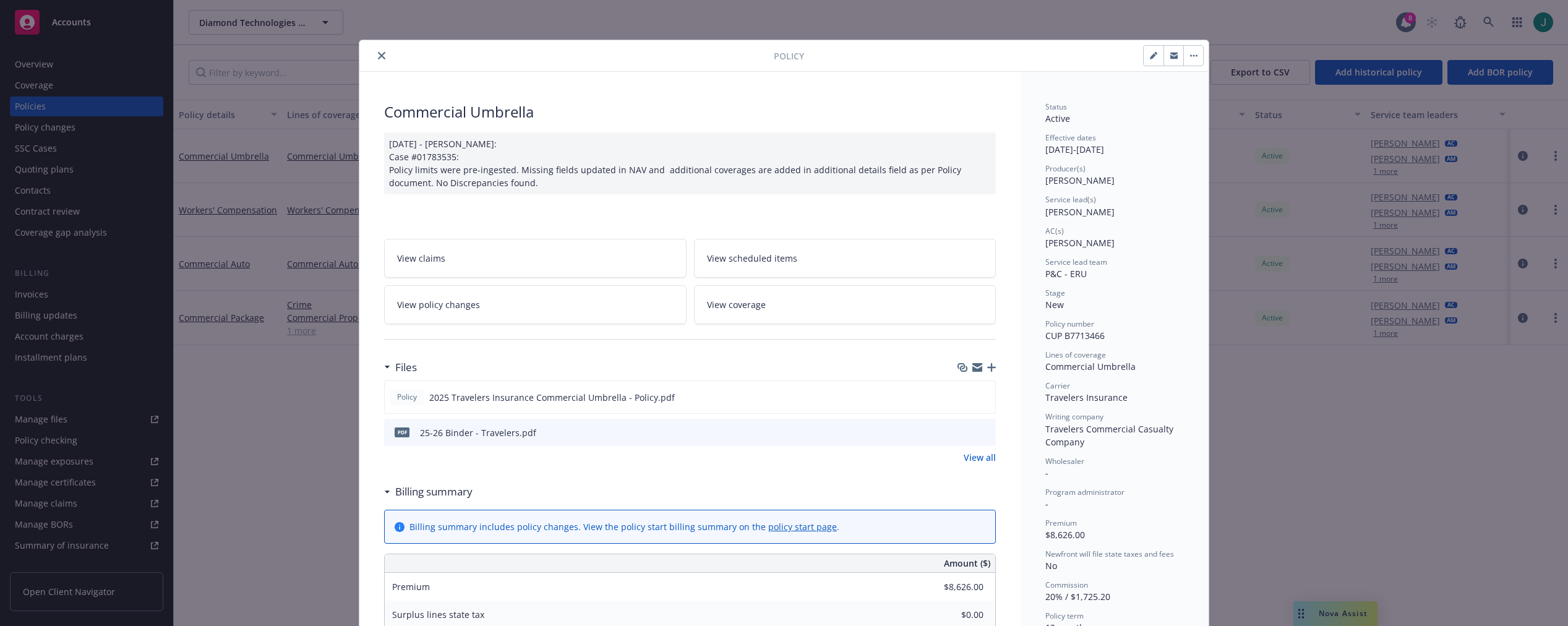
click at [378, 57] on icon "close" at bounding box center [381, 56] width 8 height 8
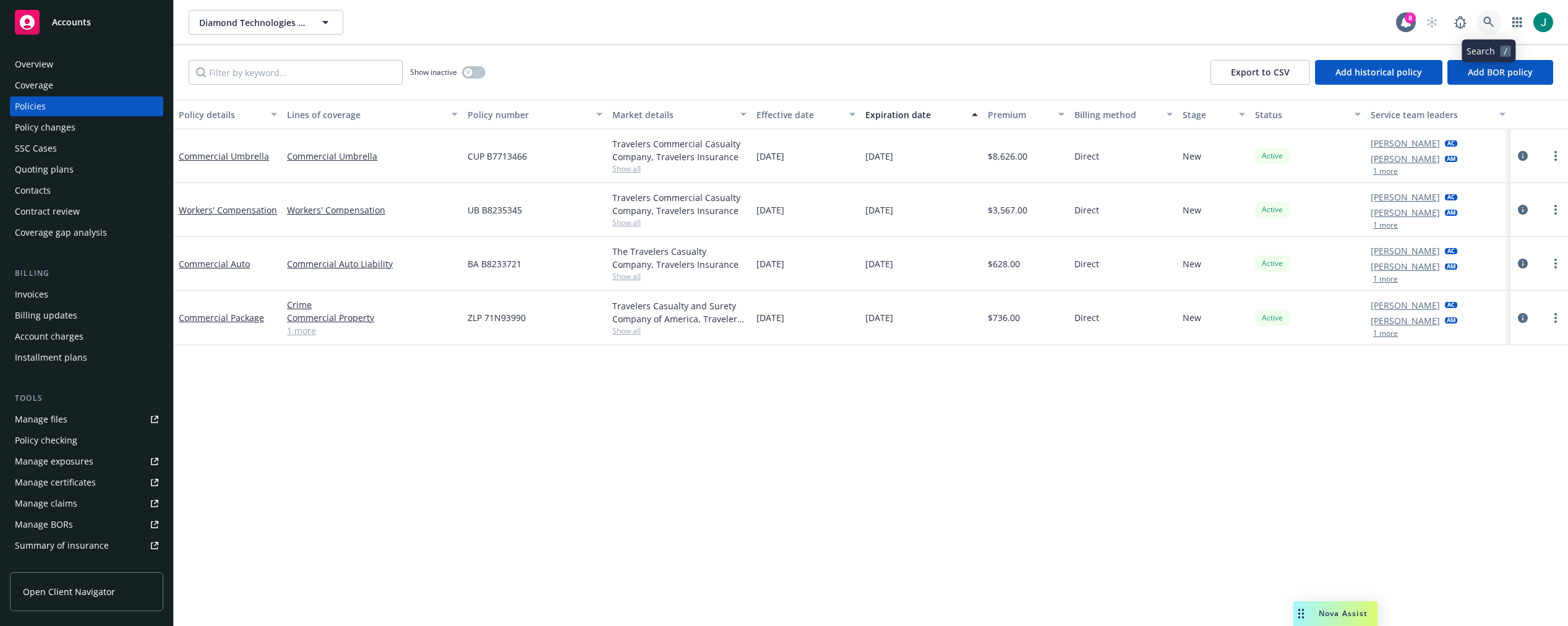
click at [1491, 24] on icon at bounding box center [1488, 21] width 10 height 10
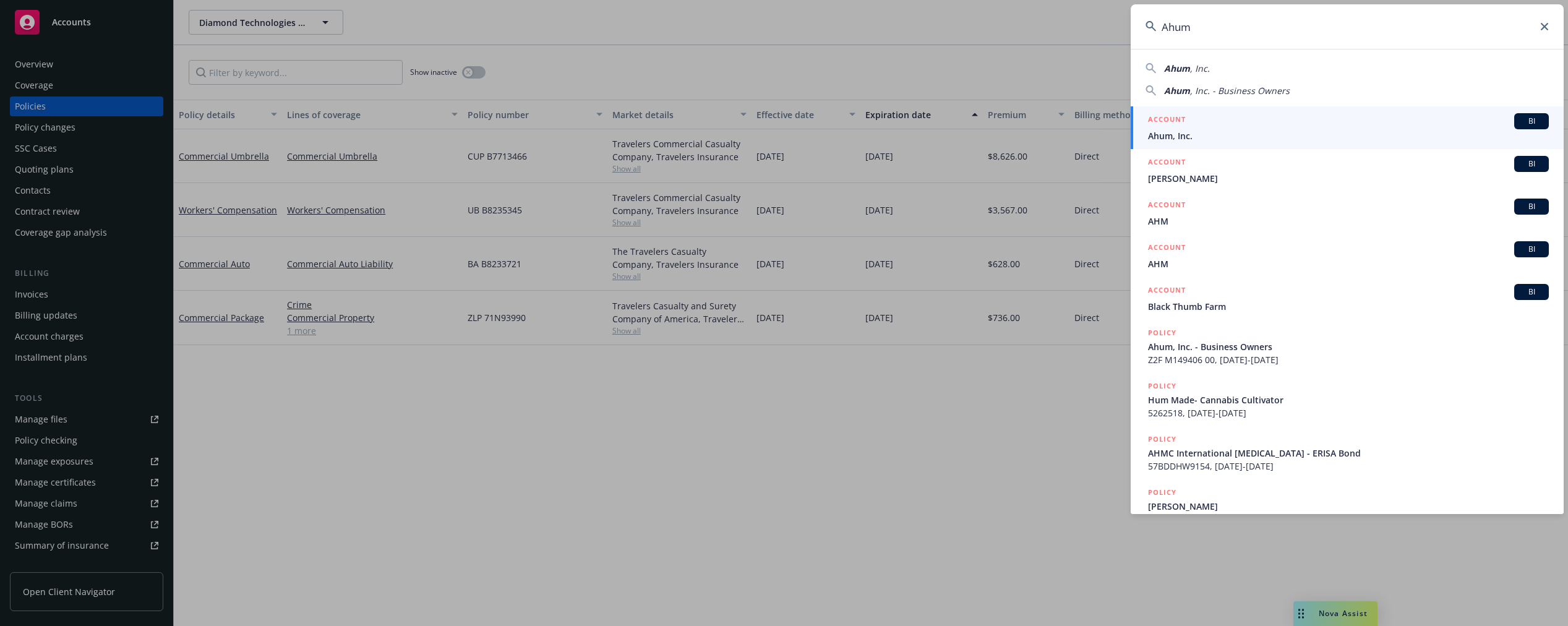
type input "Ahum"
click at [1205, 131] on span "Ahum, Inc." at bounding box center [1347, 136] width 401 height 13
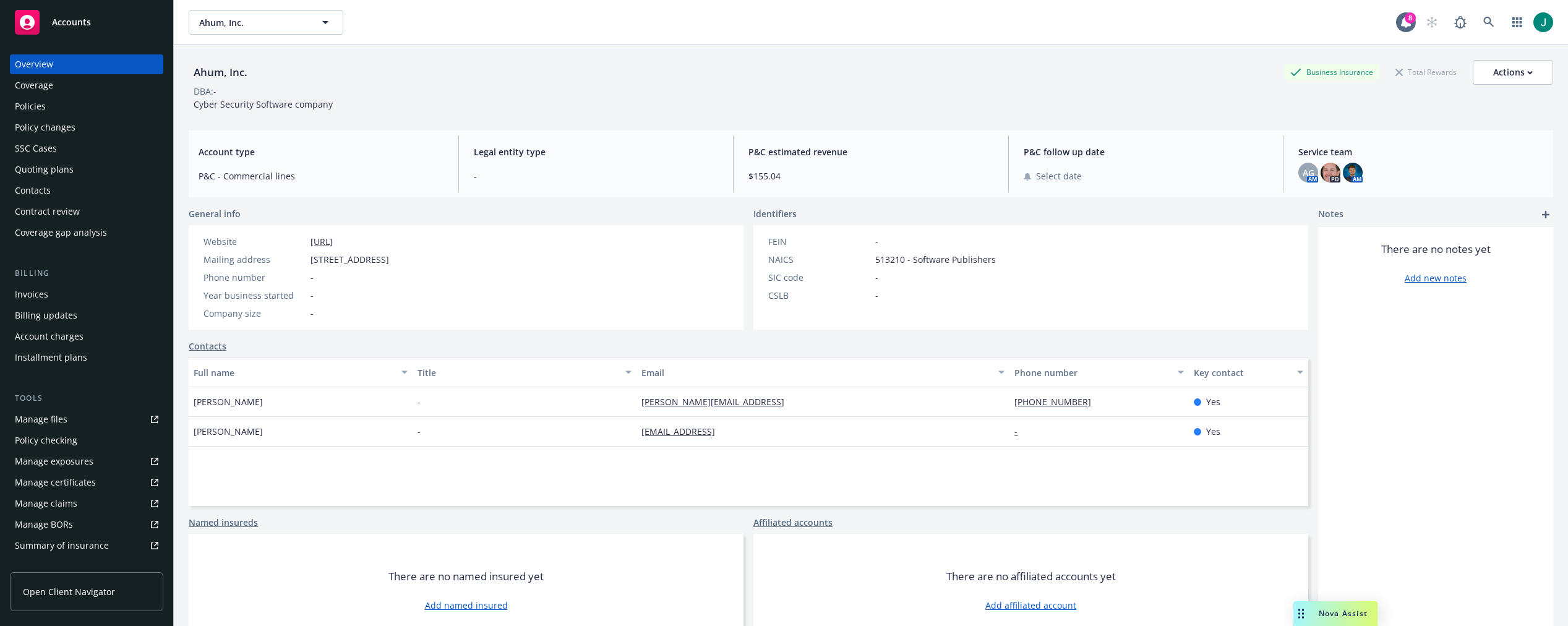
click at [48, 107] on div "Policies" at bounding box center [86, 106] width 143 height 20
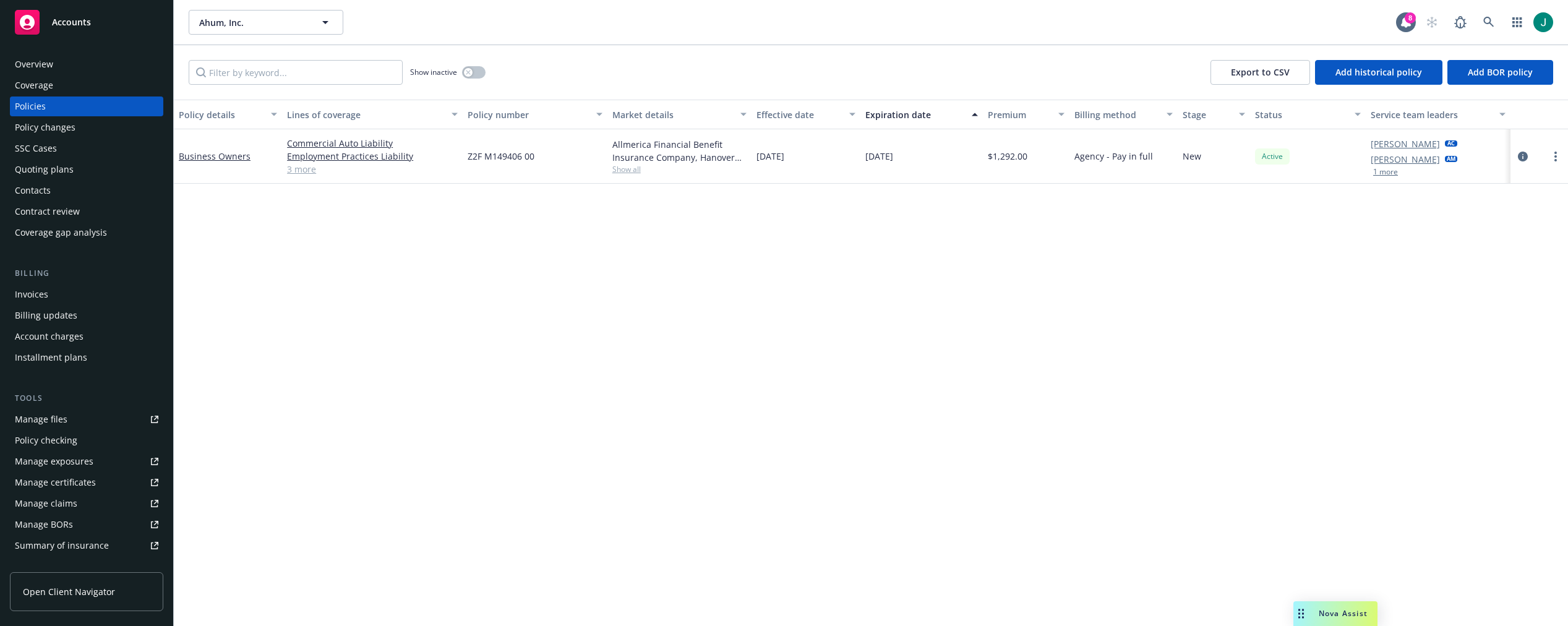
click at [306, 169] on link "3 more" at bounding box center [372, 168] width 171 height 13
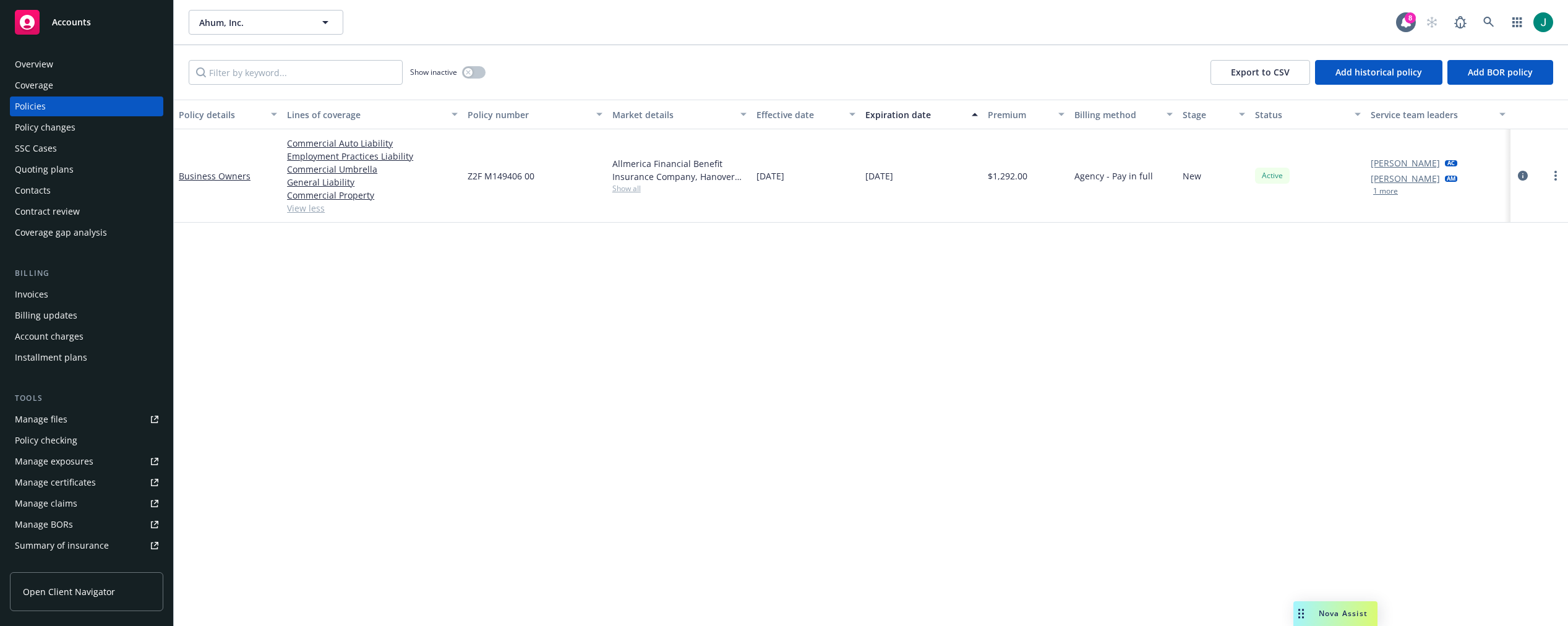
click at [47, 166] on div "Quoting plans" at bounding box center [44, 169] width 58 height 20
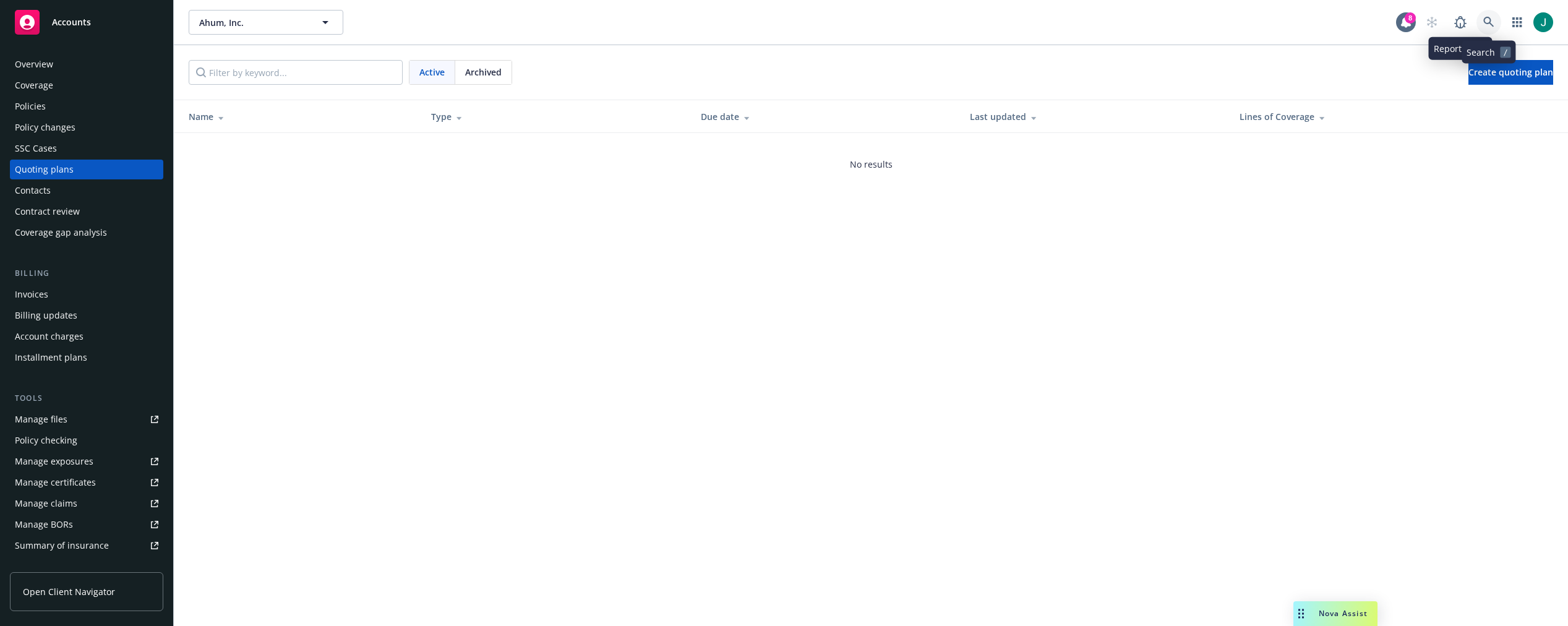
click at [1481, 23] on link at bounding box center [1488, 22] width 25 height 25
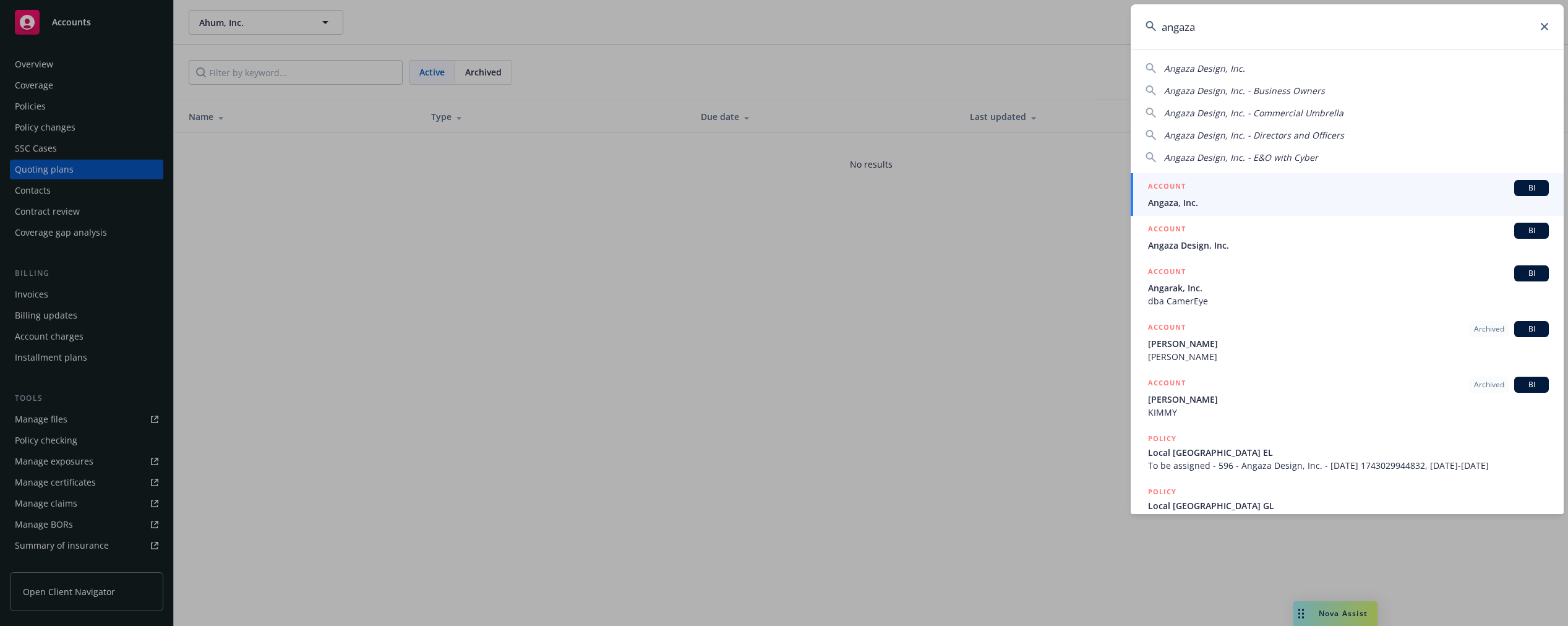
type input "angaza"
click at [1211, 196] on div "ACCOUNT BI" at bounding box center [1347, 188] width 401 height 16
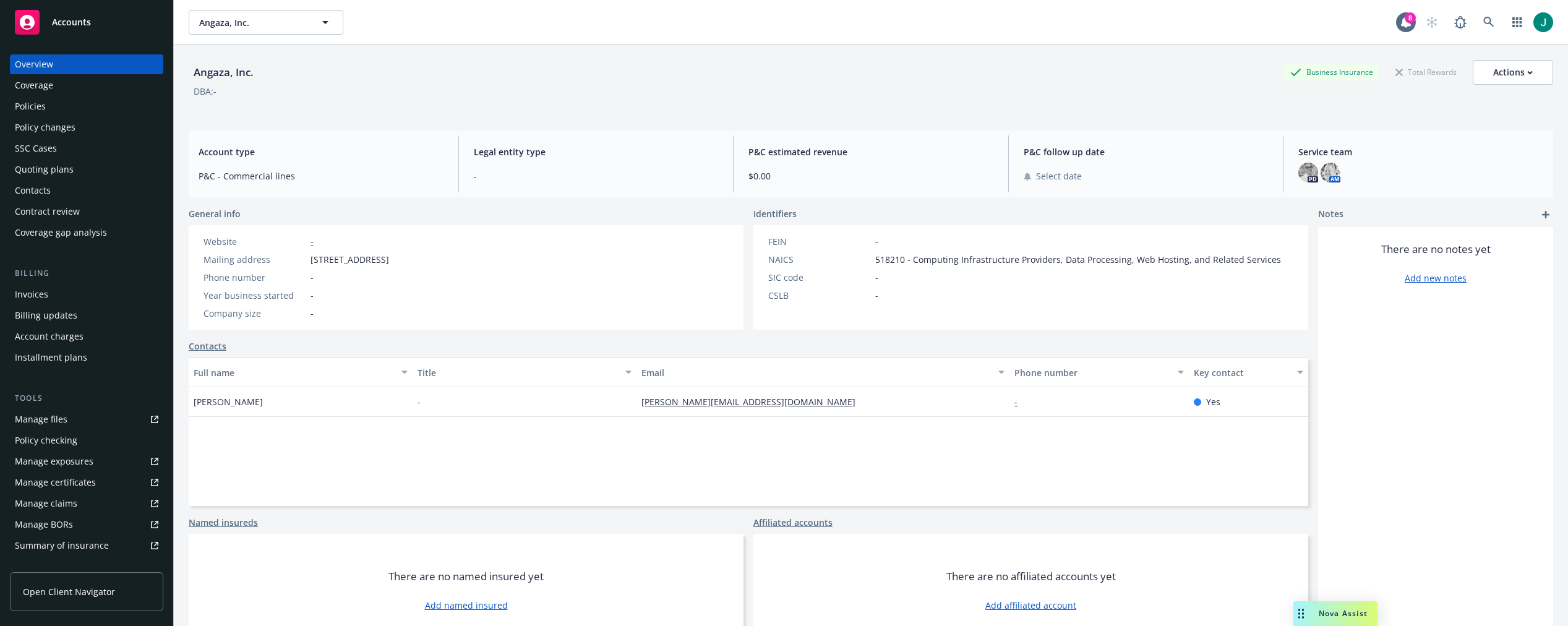
click at [54, 108] on div "Policies" at bounding box center [86, 106] width 143 height 20
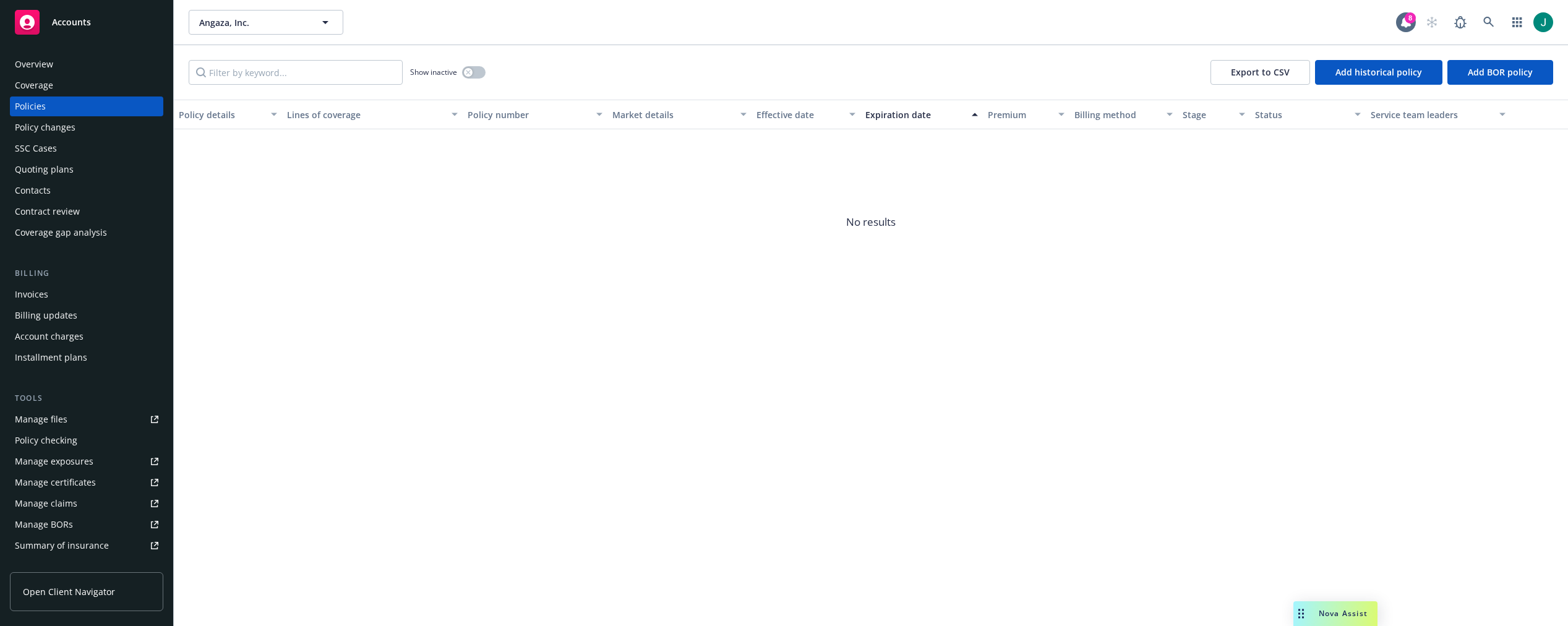
click at [76, 164] on div "Quoting plans" at bounding box center [86, 169] width 143 height 20
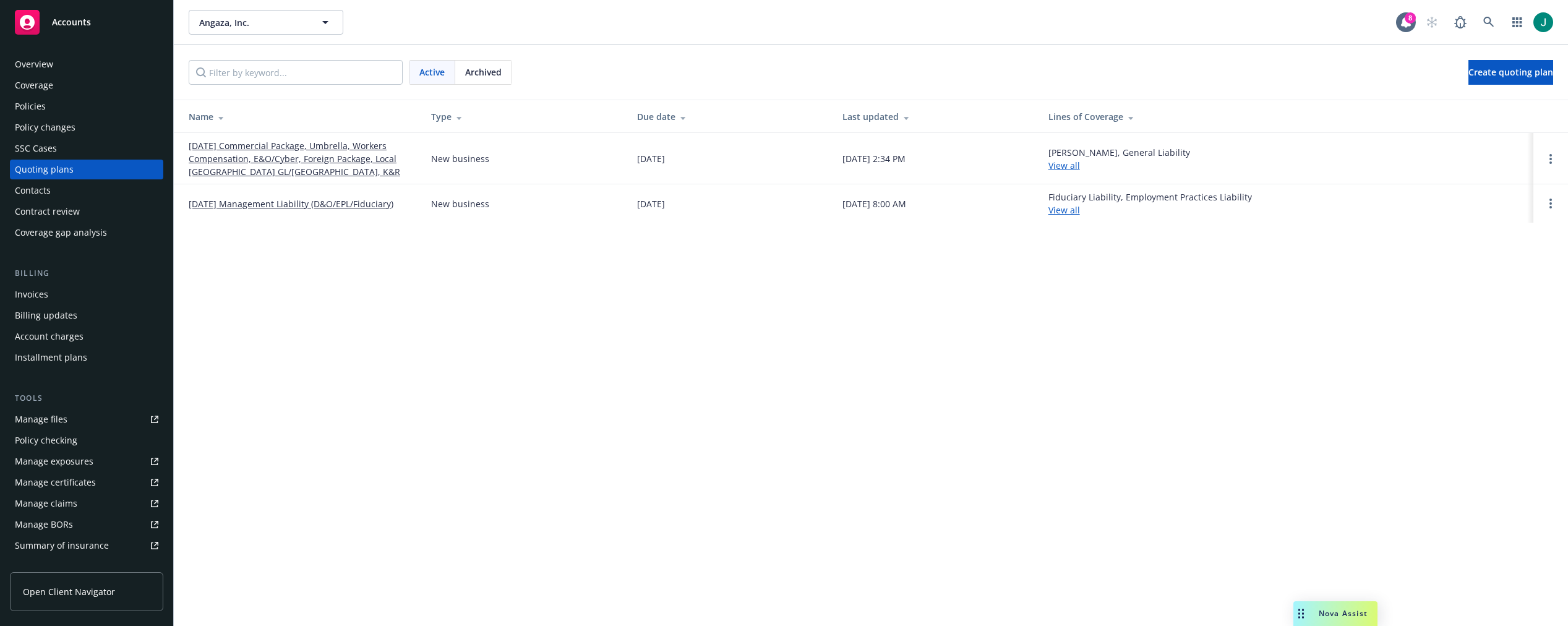
click at [382, 207] on link "[DATE] Management Liability (D&O/EPL/Fiduciary)" at bounding box center [291, 204] width 204 height 13
